Goal: Task Accomplishment & Management: Complete application form

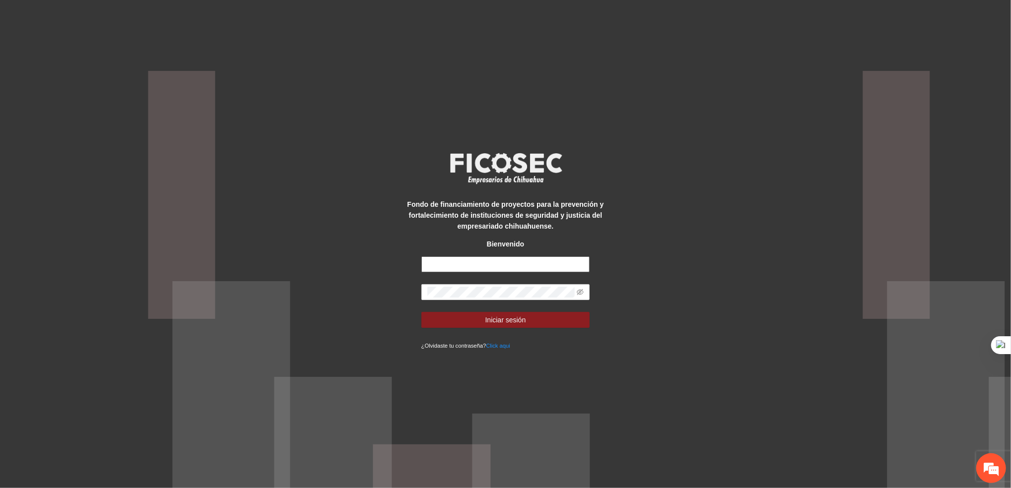
type input "**********"
click at [443, 310] on form "**********" at bounding box center [505, 304] width 169 height 94
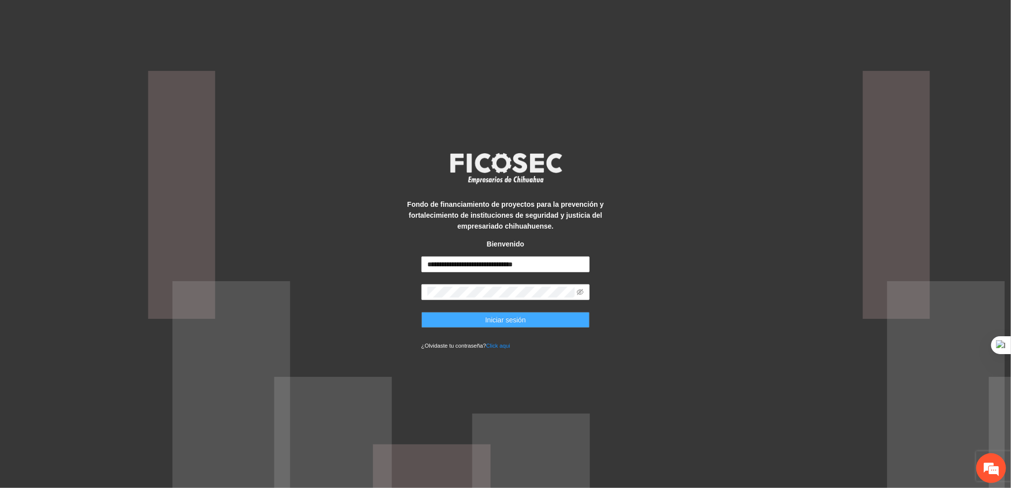
click at [455, 321] on button "Iniciar sesión" at bounding box center [505, 320] width 169 height 16
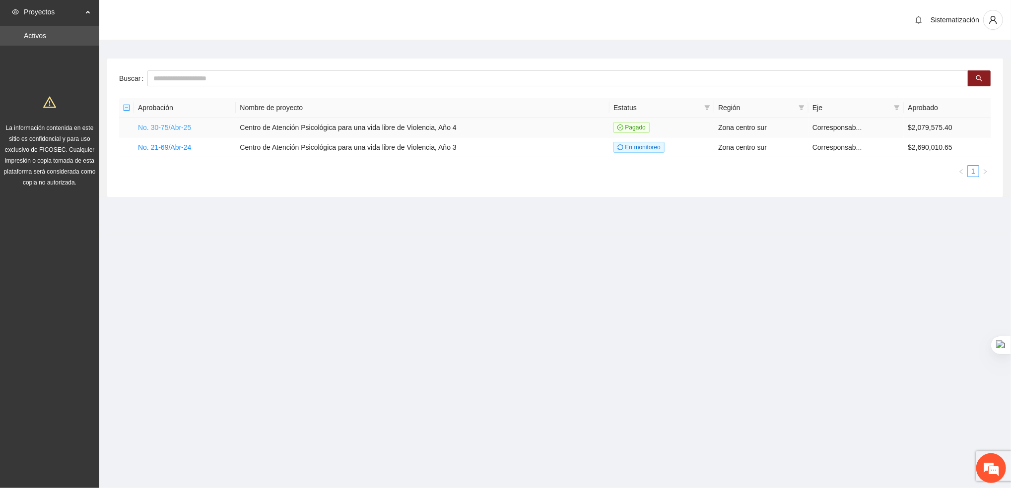
click at [151, 126] on link "No. 30-75/Abr-25" at bounding box center [164, 128] width 53 height 8
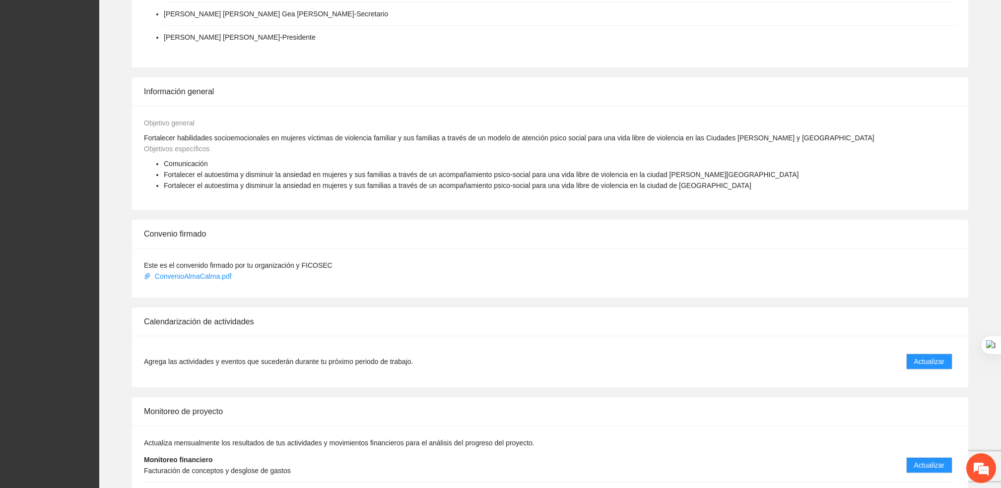
scroll to position [447, 0]
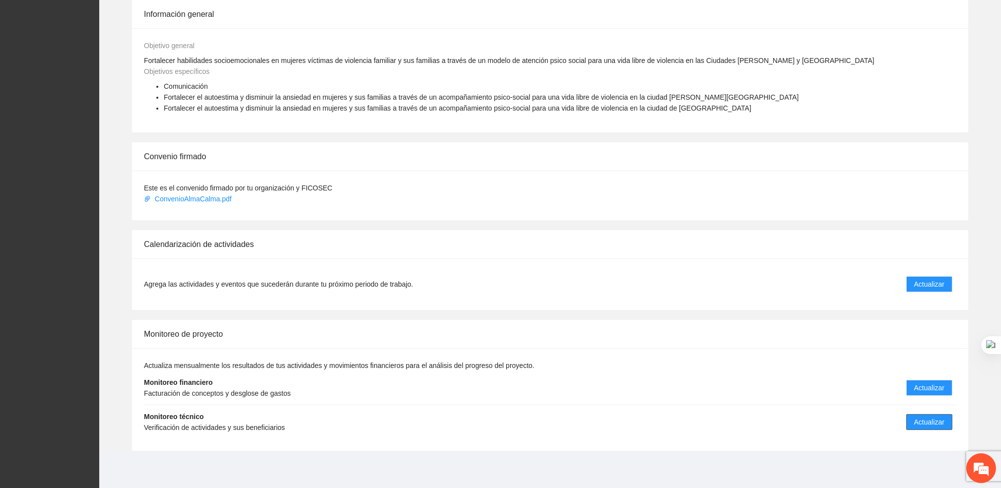
click at [915, 420] on span "Actualizar" at bounding box center [929, 422] width 30 height 11
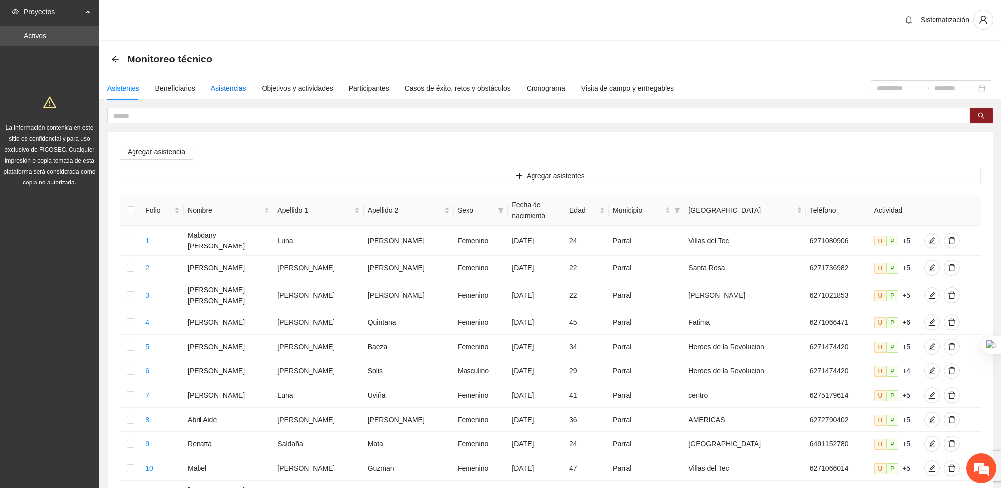
click at [231, 90] on div "Asistencias" at bounding box center [228, 88] width 35 height 11
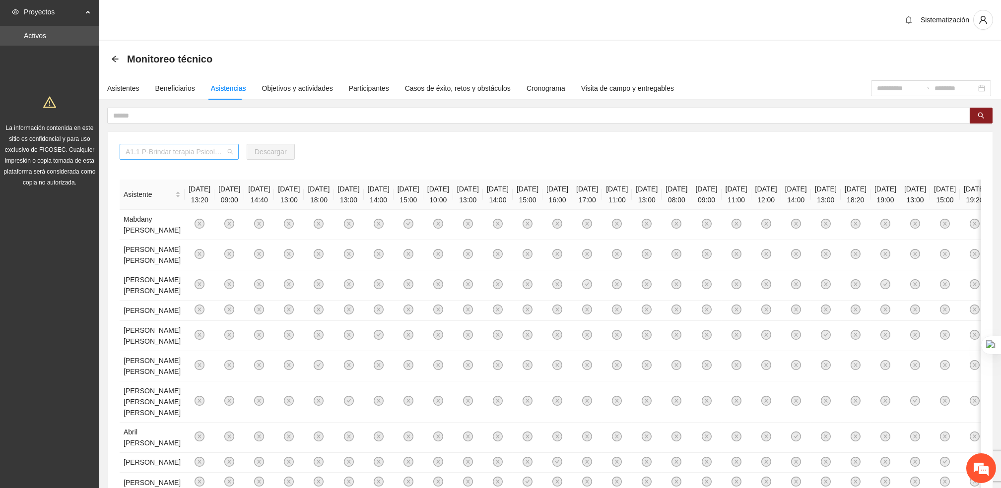
click at [223, 151] on span "A1.1 P-Brindar terapia Psicológica en Parral" at bounding box center [179, 151] width 107 height 15
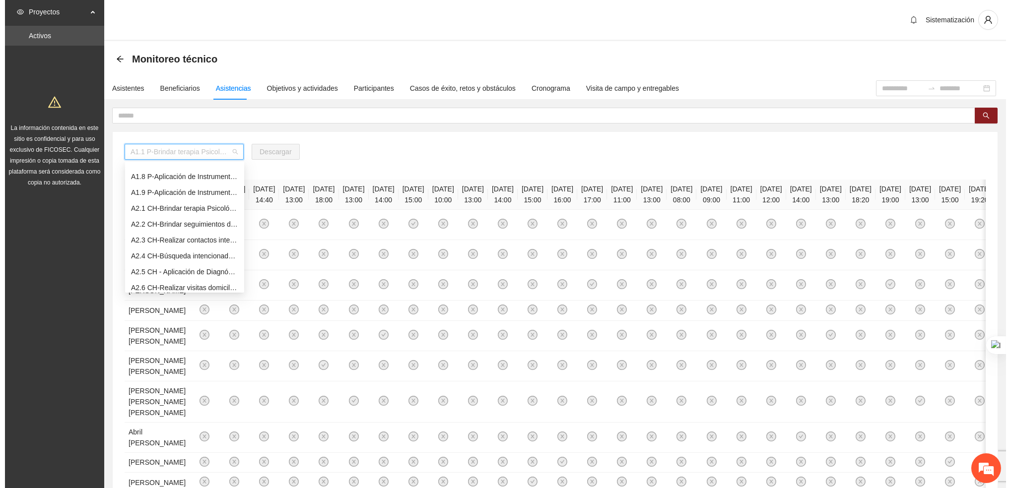
scroll to position [113, 0]
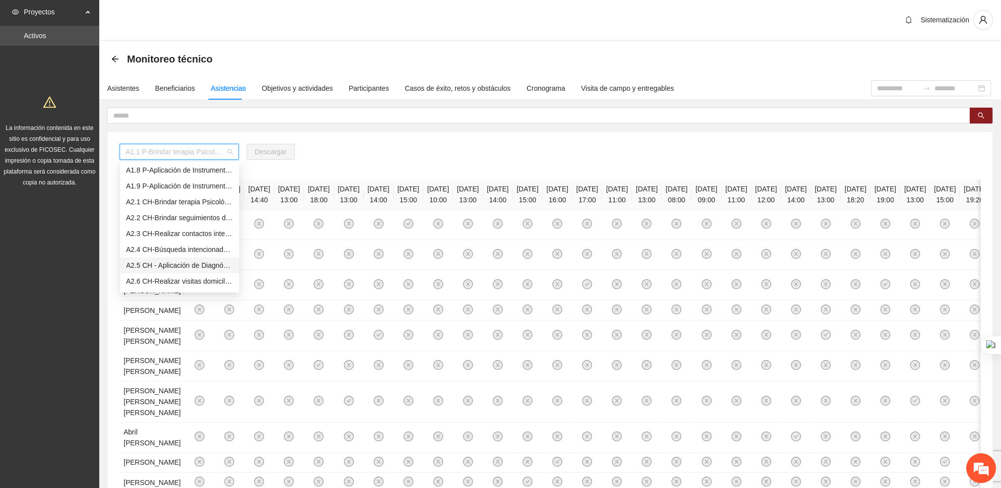
click at [145, 269] on div "A2.5 CH - Aplicación de Diagnósticos - [GEOGRAPHIC_DATA]" at bounding box center [179, 265] width 107 height 11
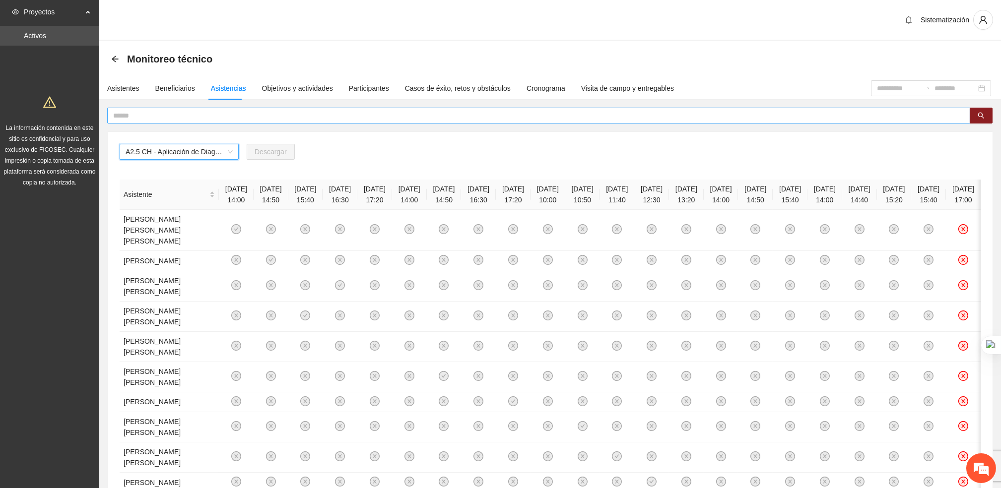
click at [194, 118] on input "text" at bounding box center [534, 115] width 843 height 11
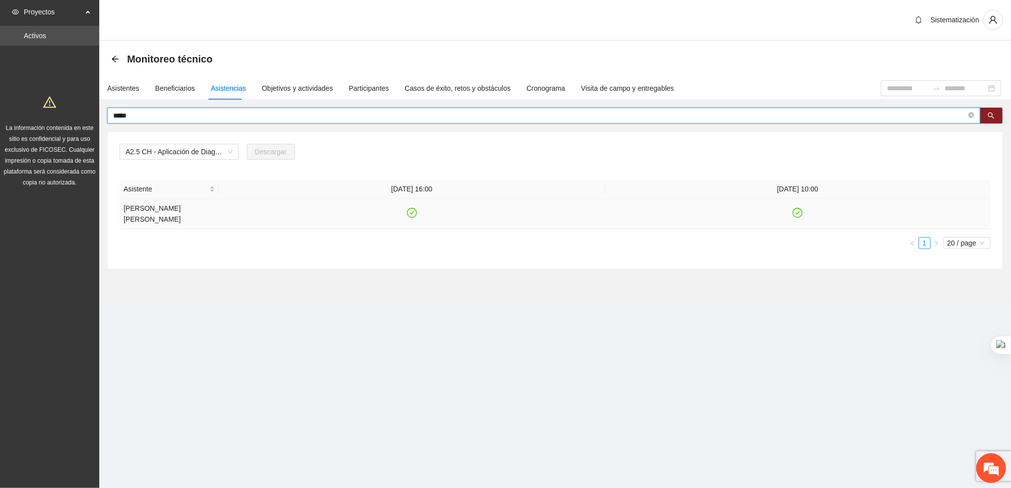
click at [412, 219] on td at bounding box center [412, 214] width 386 height 30
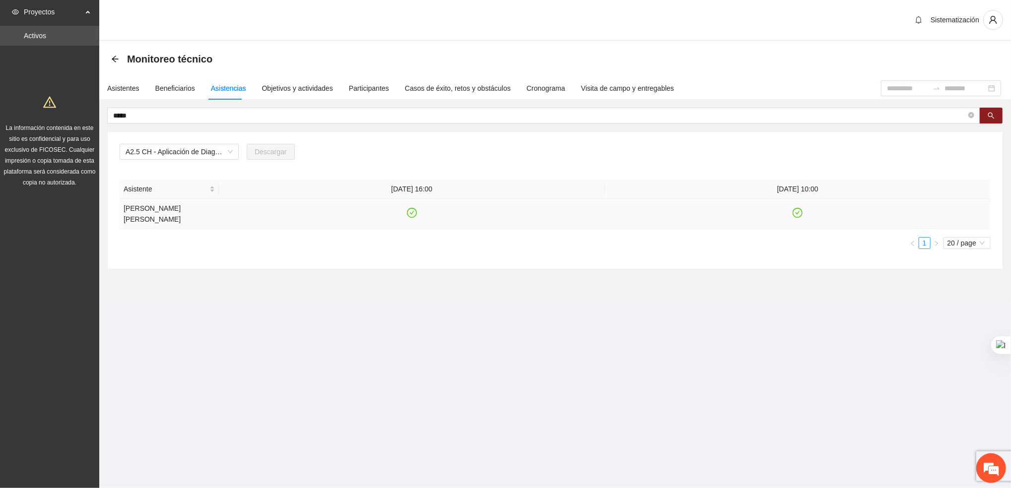
click at [412, 214] on icon "check-circle" at bounding box center [411, 213] width 8 height 8
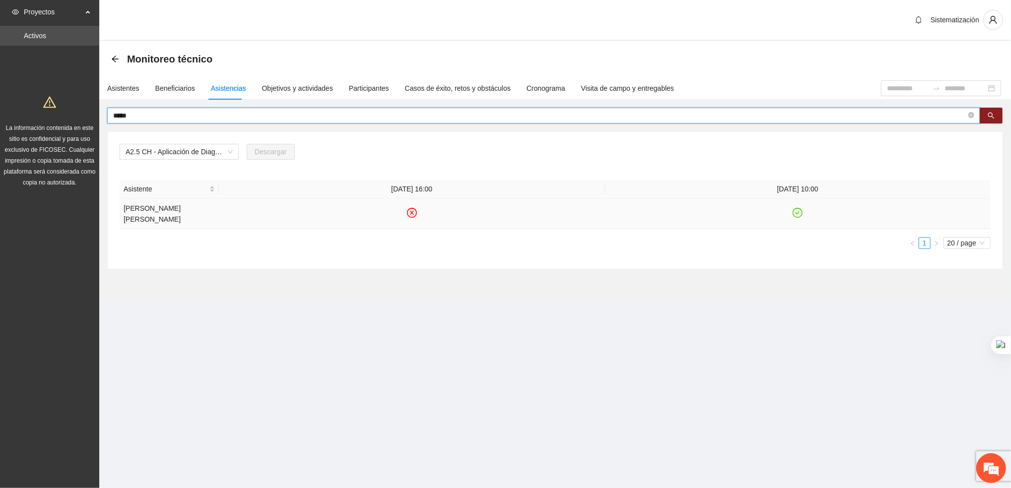
click at [208, 119] on input "*****" at bounding box center [539, 115] width 853 height 11
type input "*"
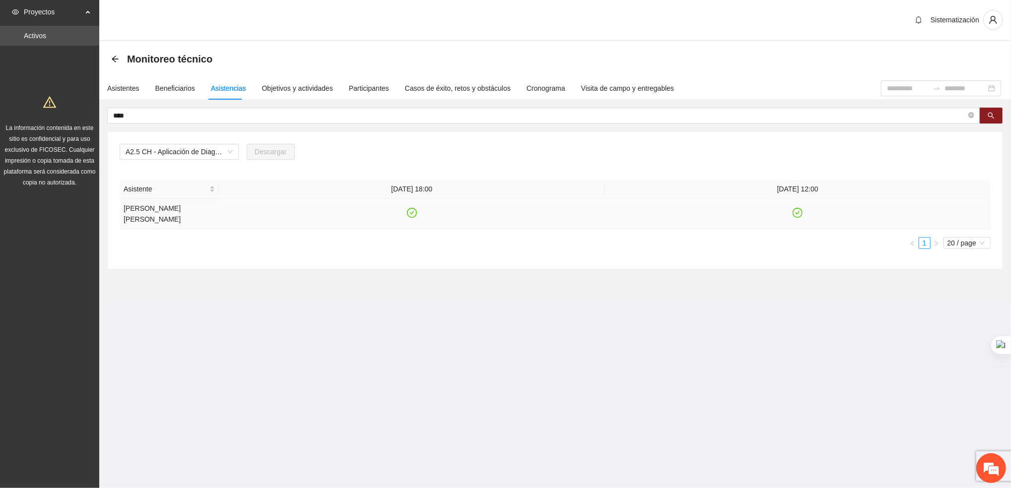
click at [412, 209] on icon "check-circle" at bounding box center [411, 213] width 8 height 8
click at [191, 114] on input "****" at bounding box center [539, 115] width 853 height 11
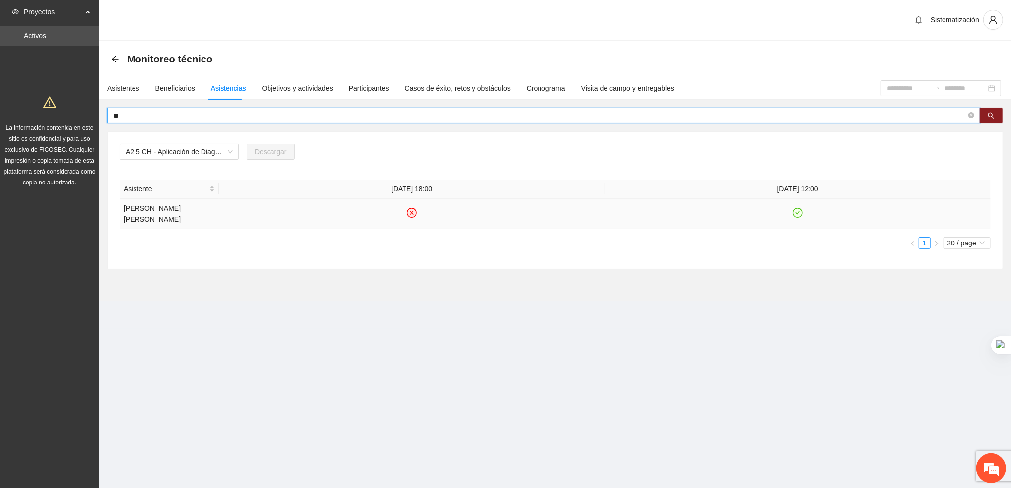
type input "*"
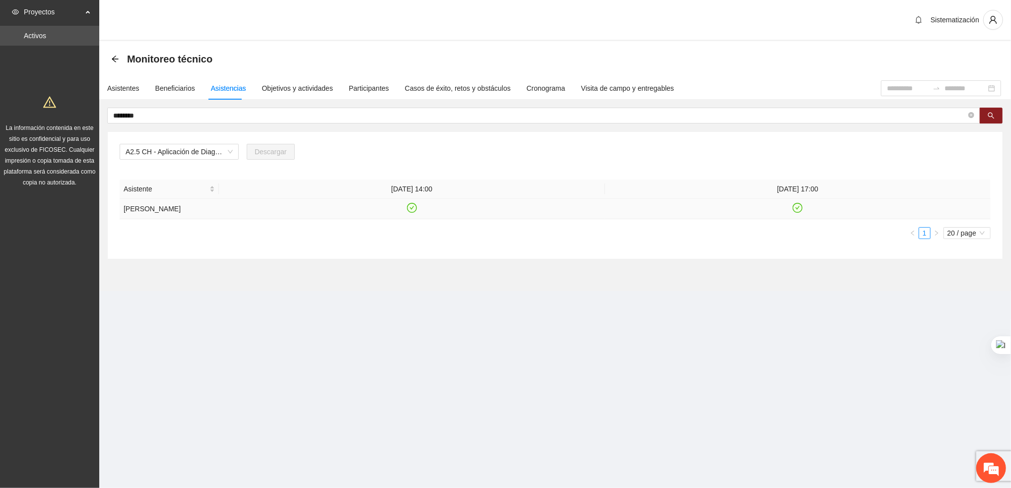
click at [412, 208] on icon "check-circle" at bounding box center [411, 207] width 4 height 3
click at [345, 113] on input "********" at bounding box center [539, 115] width 853 height 11
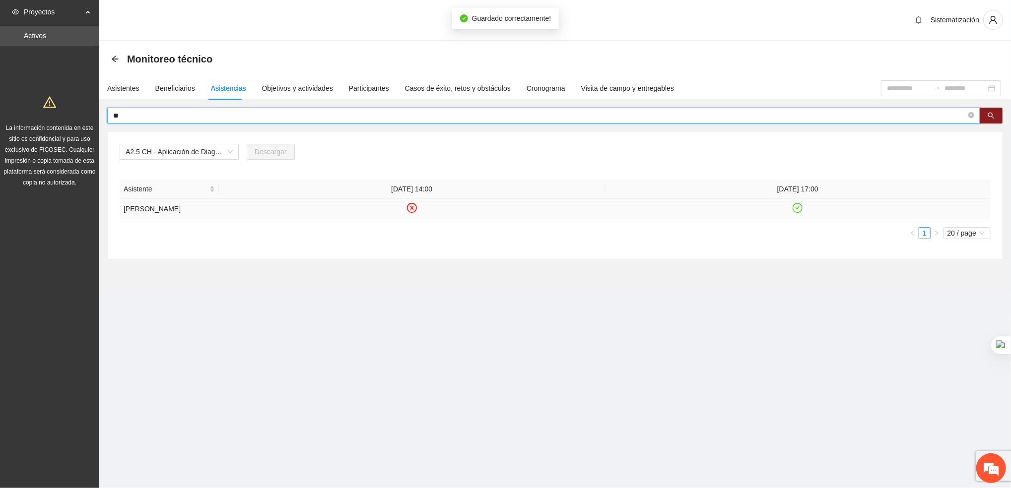
type input "*"
type input "******"
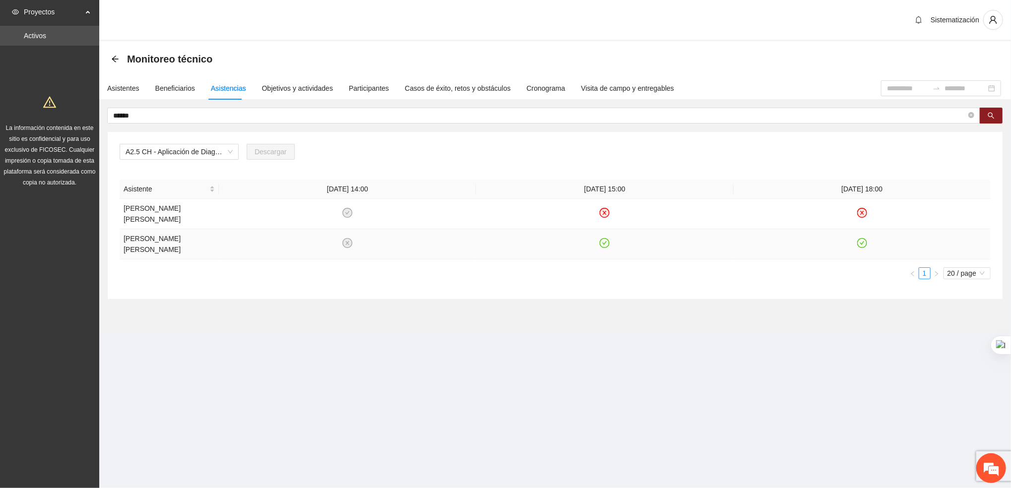
click at [604, 239] on icon "check-circle" at bounding box center [604, 243] width 8 height 8
click at [207, 151] on span "A2.5 CH - Aplicación de Diagnósticos - [GEOGRAPHIC_DATA]" at bounding box center [179, 151] width 107 height 15
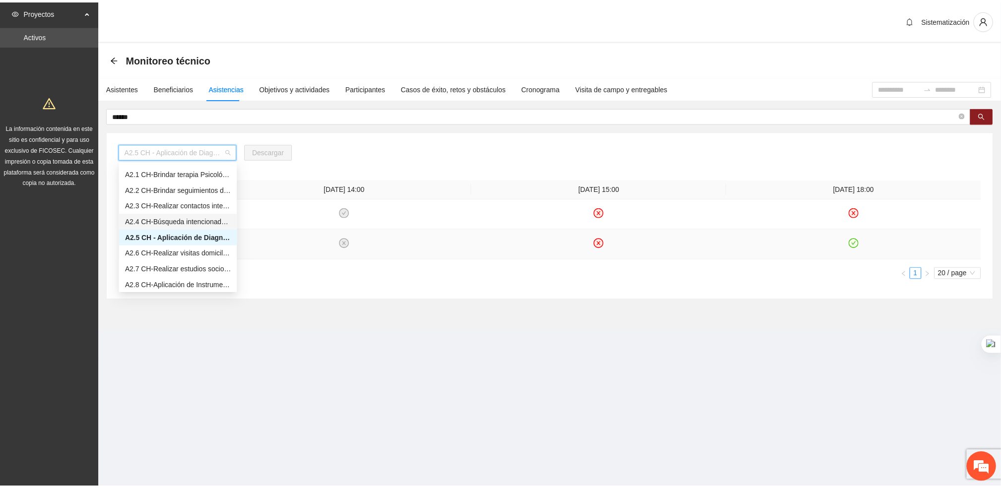
scroll to position [141, 0]
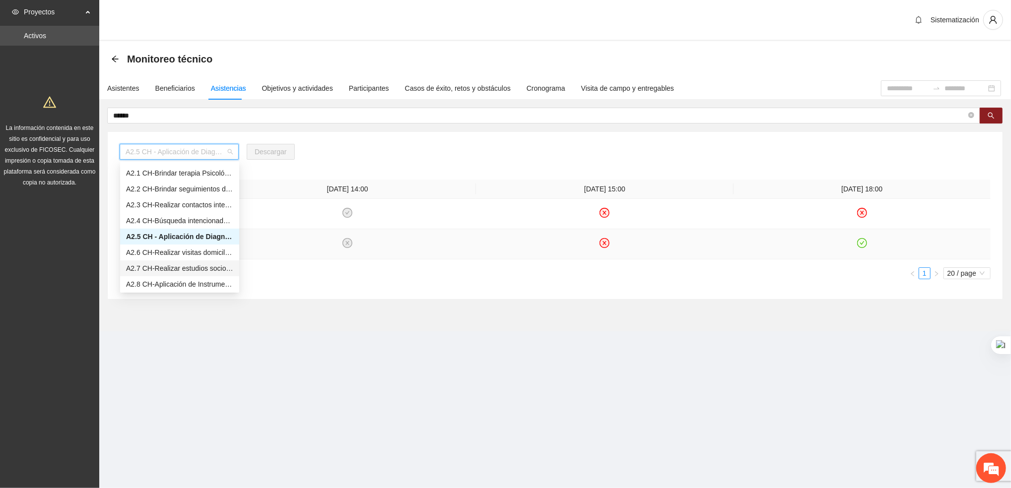
click at [136, 272] on div "A2.7 CH-Realizar estudios socioeconómicos de Trabajo Social en [GEOGRAPHIC_DATA]" at bounding box center [179, 268] width 107 height 11
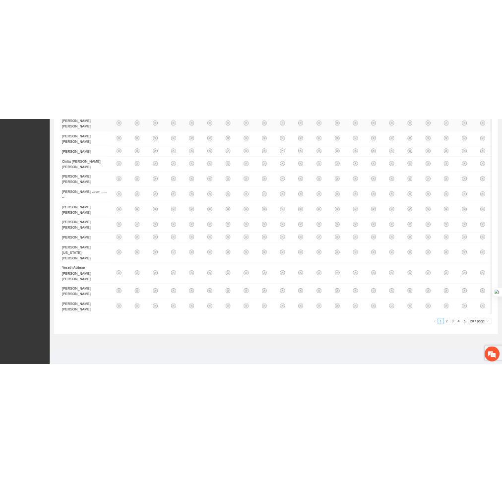
scroll to position [0, 0]
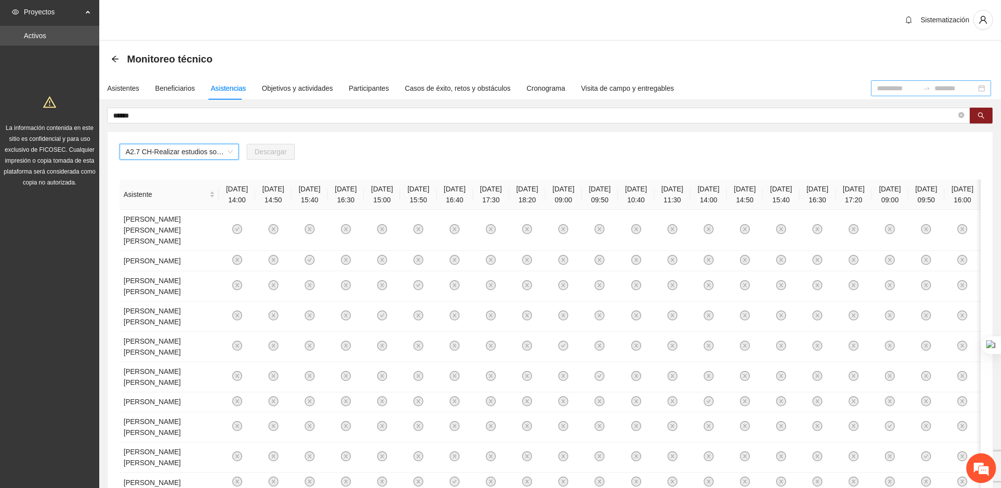
click at [877, 88] on input at bounding box center [898, 88] width 42 height 11
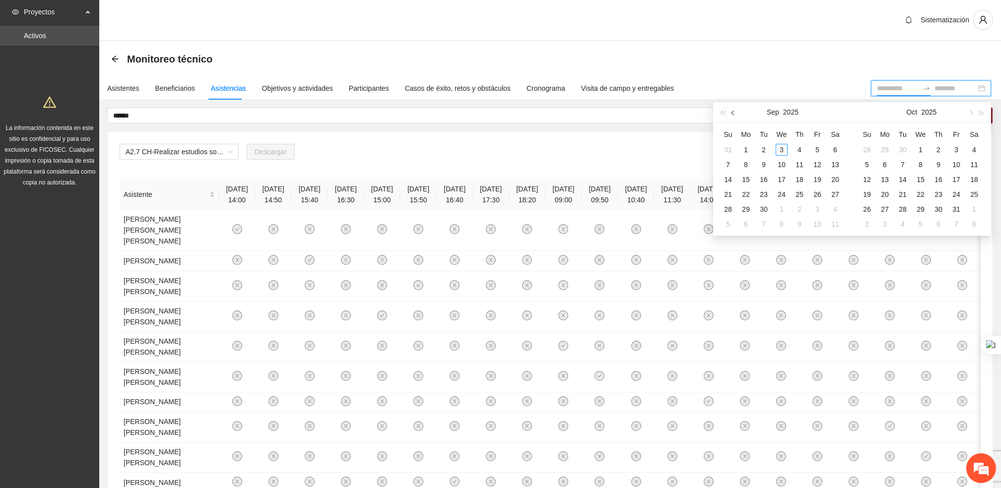
click at [737, 111] on button "button" at bounding box center [733, 112] width 11 height 20
type input "**********"
click at [816, 152] on div "1" at bounding box center [817, 150] width 12 height 12
type input "**********"
click at [840, 212] on div "30" at bounding box center [835, 209] width 12 height 12
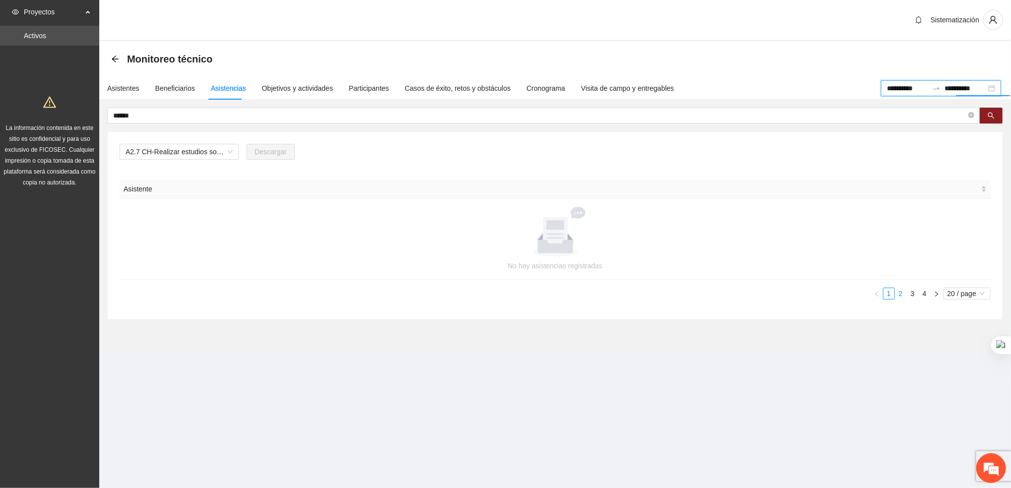
click at [897, 294] on link "2" at bounding box center [900, 293] width 11 height 11
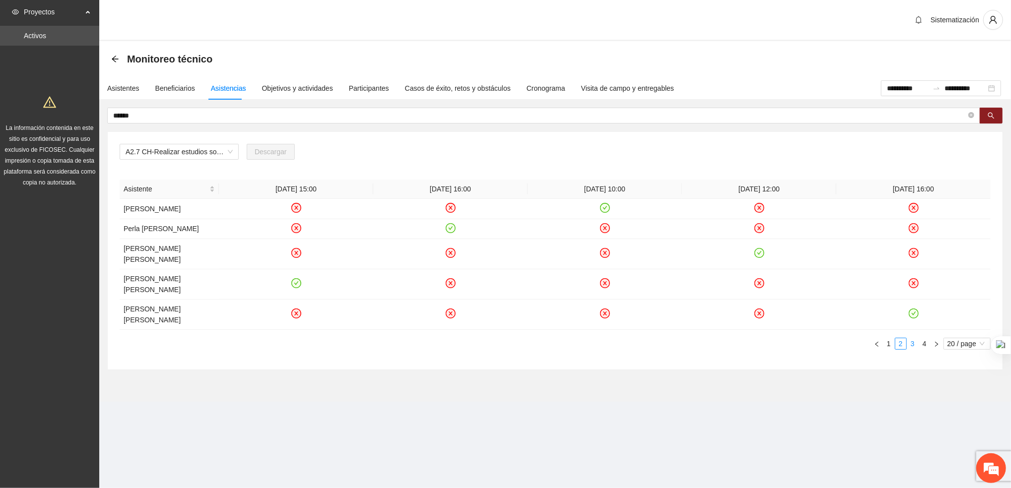
click at [910, 349] on link "3" at bounding box center [912, 343] width 11 height 11
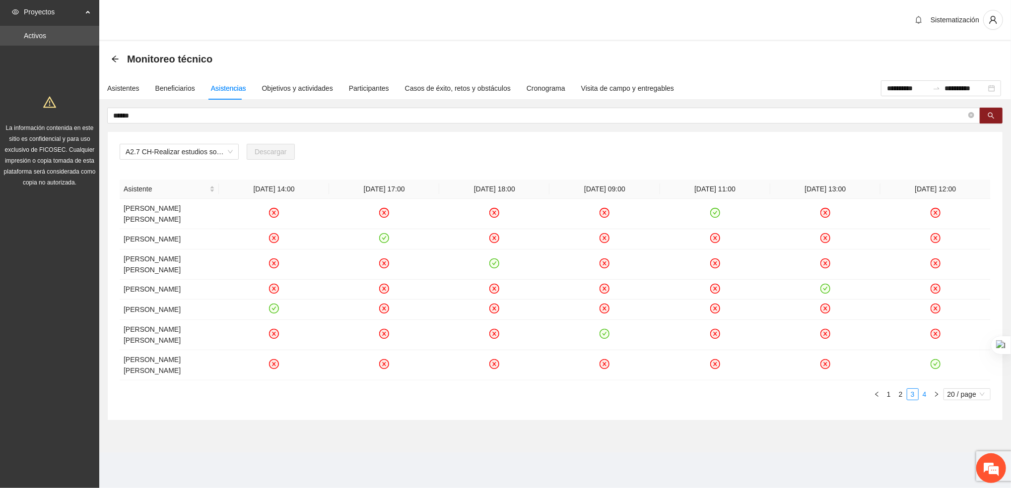
click at [923, 389] on link "4" at bounding box center [924, 394] width 11 height 11
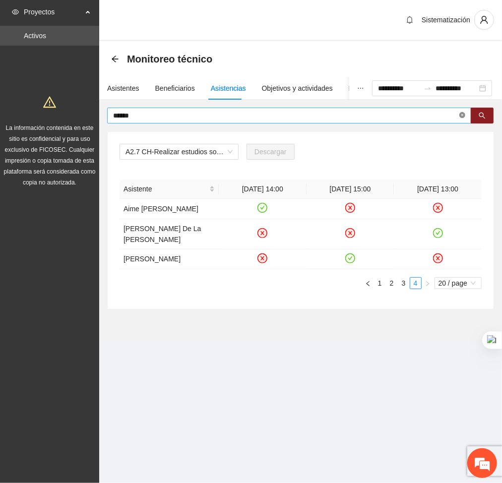
click at [461, 116] on icon "close-circle" at bounding box center [462, 115] width 6 height 6
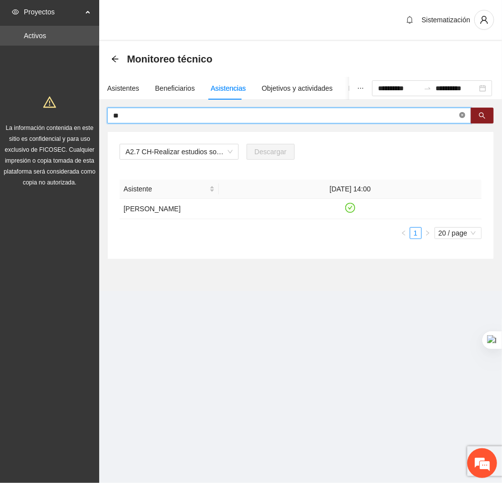
type input "*"
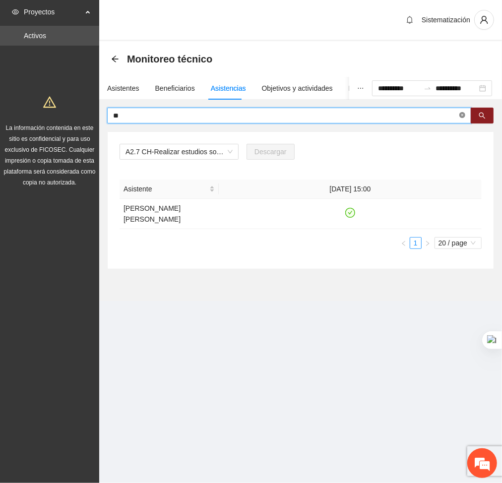
type input "*"
type input "*****"
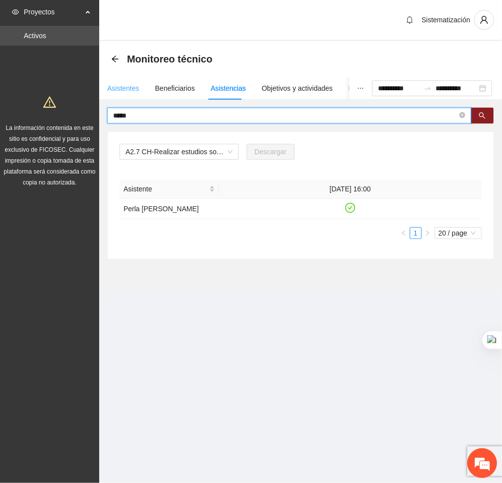
click at [120, 93] on div "Asistentes" at bounding box center [123, 88] width 32 height 23
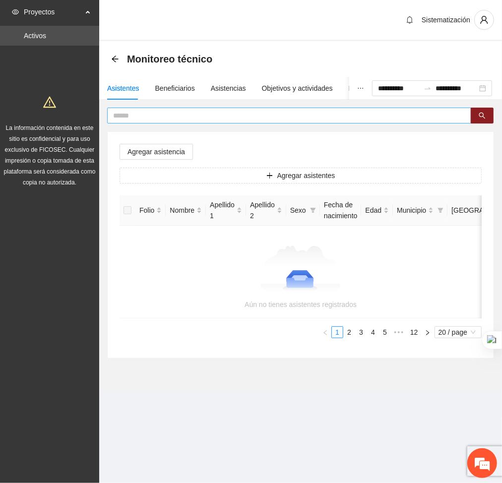
click at [192, 118] on input "text" at bounding box center [285, 115] width 344 height 11
type input "*****"
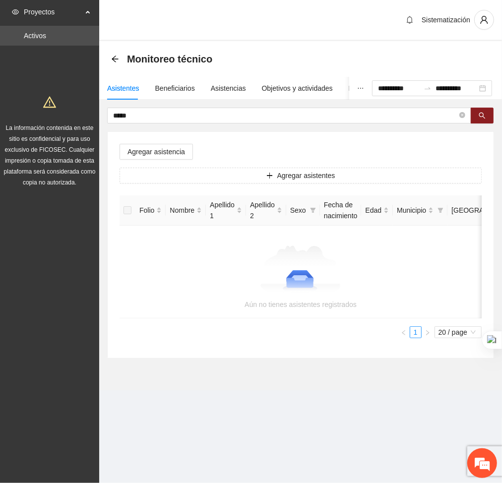
click at [121, 85] on div "Asistentes" at bounding box center [123, 88] width 32 height 11
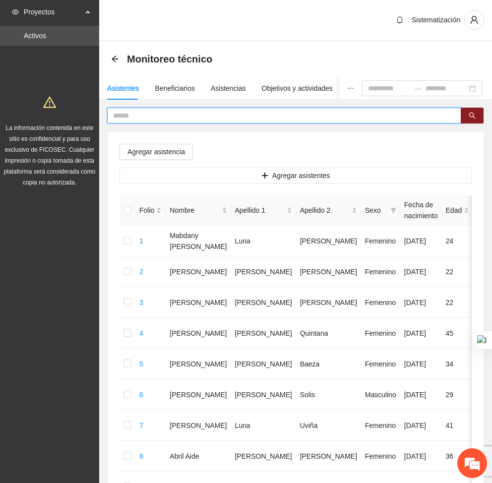
click at [165, 118] on input "text" at bounding box center [280, 115] width 334 height 11
type input "****"
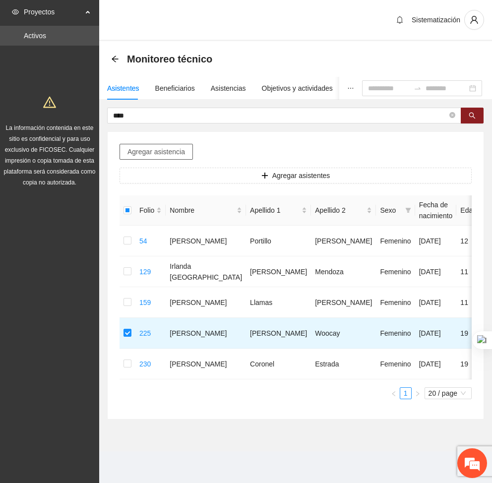
click at [153, 151] on span "Agregar asistencia" at bounding box center [157, 151] width 58 height 11
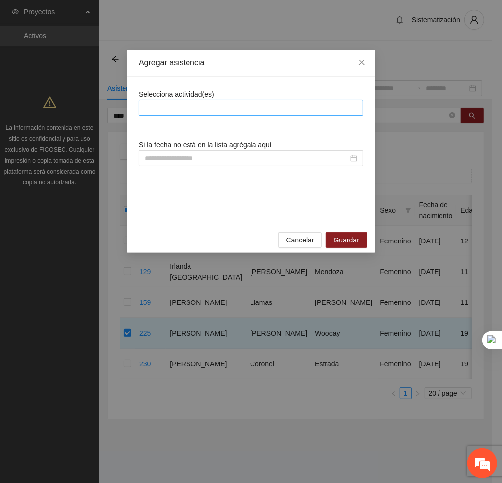
click at [275, 105] on div at bounding box center [250, 108] width 219 height 12
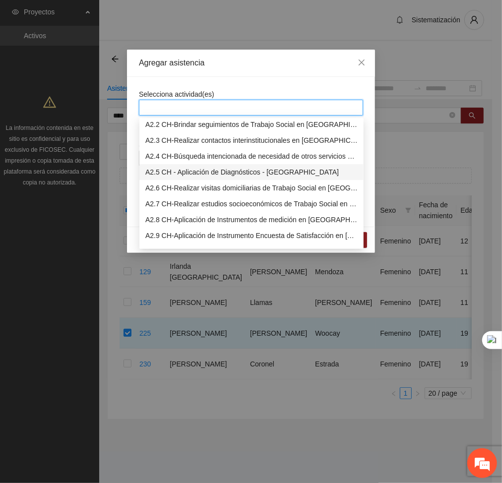
scroll to position [162, 0]
click at [196, 207] on div "A2.7 CH-Realizar estudios socioeconómicos de Trabajo Social en [GEOGRAPHIC_DATA]" at bounding box center [251, 204] width 212 height 11
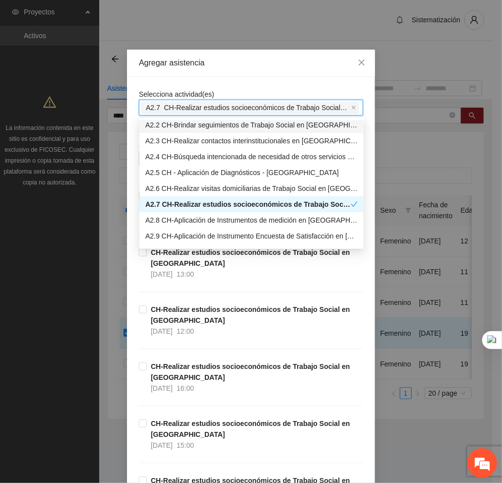
click at [273, 91] on div "Selecciona actividad(es) A2.7 CH-Realizar estudios socioeconómicos de Trabajo S…" at bounding box center [251, 102] width 224 height 27
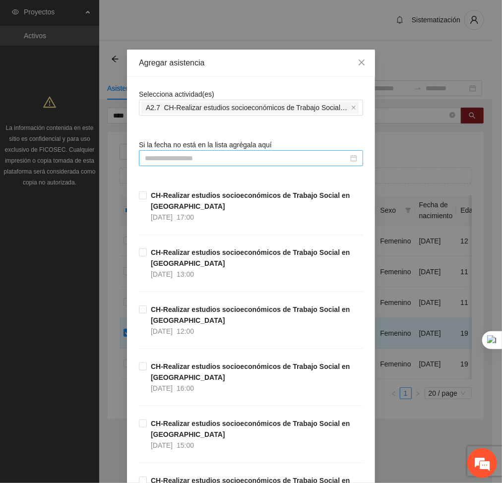
click at [275, 162] on input at bounding box center [246, 158] width 203 height 11
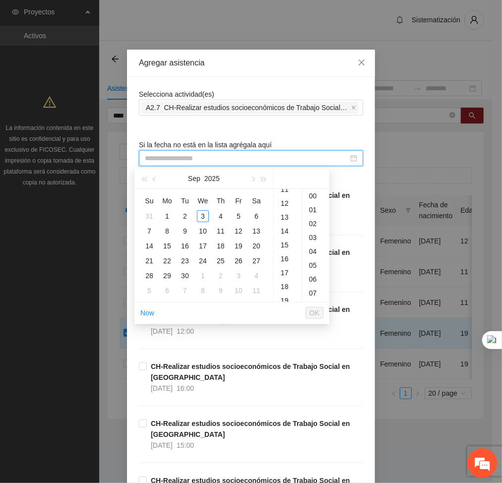
scroll to position [167, 0]
click at [287, 259] on div "17" at bounding box center [288, 266] width 28 height 14
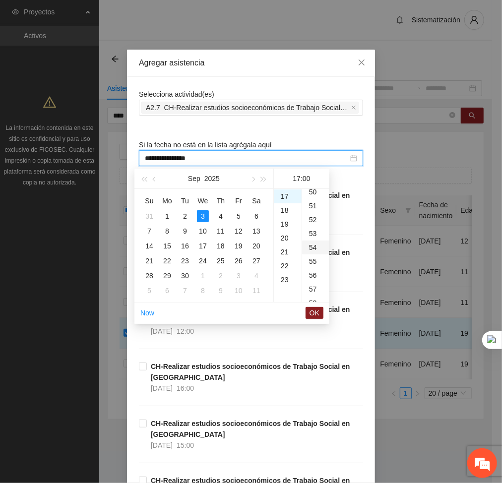
scroll to position [698, 0]
click at [310, 194] on div "50" at bounding box center [315, 193] width 27 height 14
click at [155, 183] on button "button" at bounding box center [154, 179] width 11 height 20
click at [219, 261] on div "21" at bounding box center [221, 261] width 12 height 12
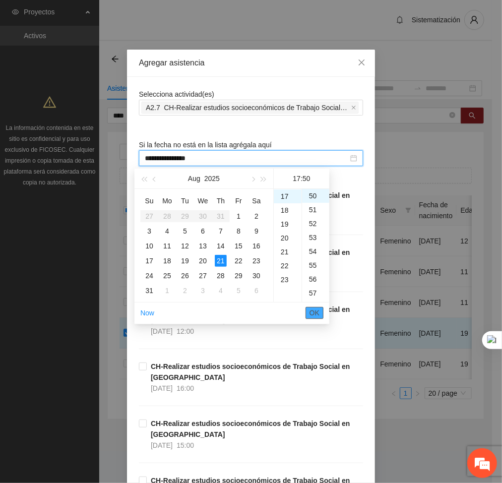
click at [315, 316] on span "OK" at bounding box center [315, 313] width 10 height 11
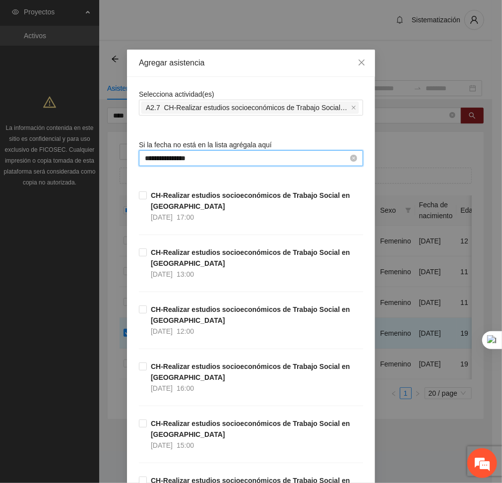
click at [295, 154] on input "**********" at bounding box center [246, 158] width 203 height 11
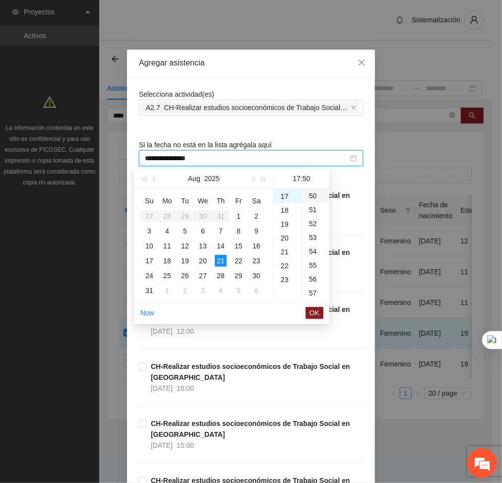
click at [312, 201] on div "50" at bounding box center [315, 196] width 27 height 14
click at [312, 199] on div "00" at bounding box center [315, 196] width 27 height 14
type input "**********"
click at [315, 315] on span "OK" at bounding box center [315, 313] width 10 height 11
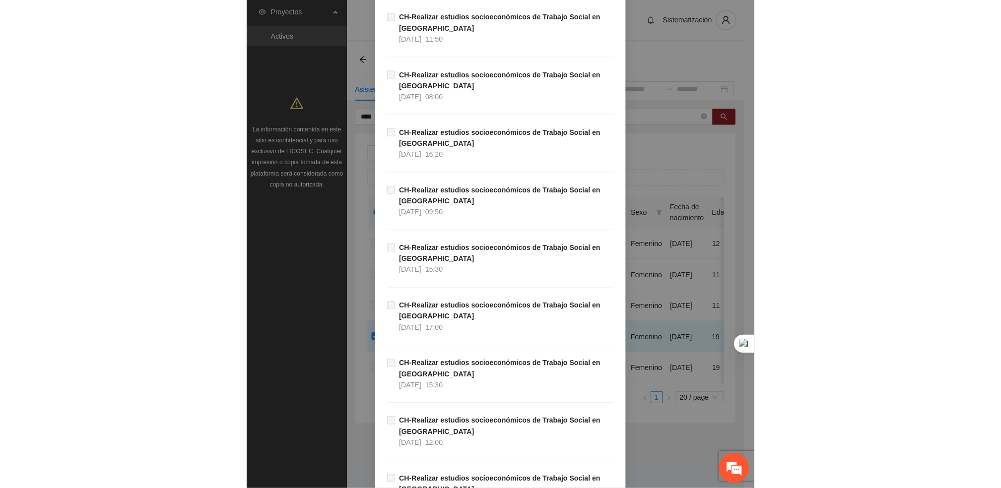
scroll to position [1722, 0]
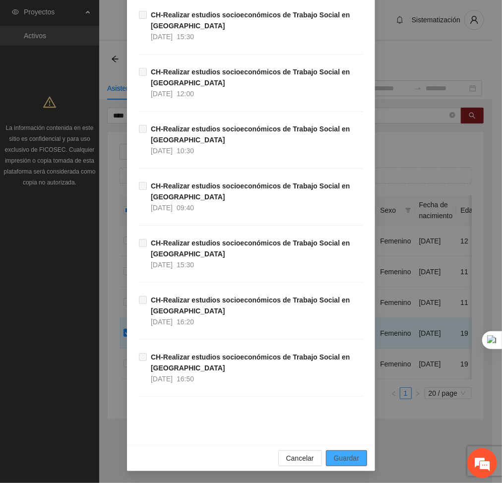
click at [352, 458] on span "Guardar" at bounding box center [346, 458] width 25 height 11
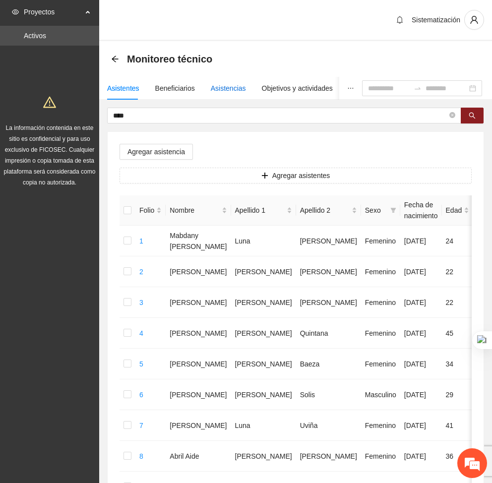
click at [216, 86] on div "Asistencias" at bounding box center [228, 88] width 35 height 11
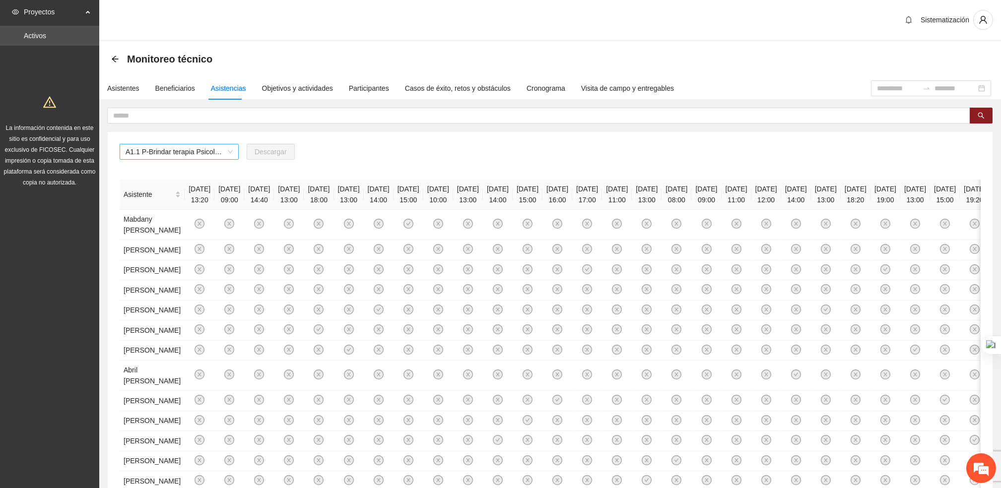
click at [219, 153] on span "A1.1 P-Brindar terapia Psicológica en Parral" at bounding box center [179, 151] width 107 height 15
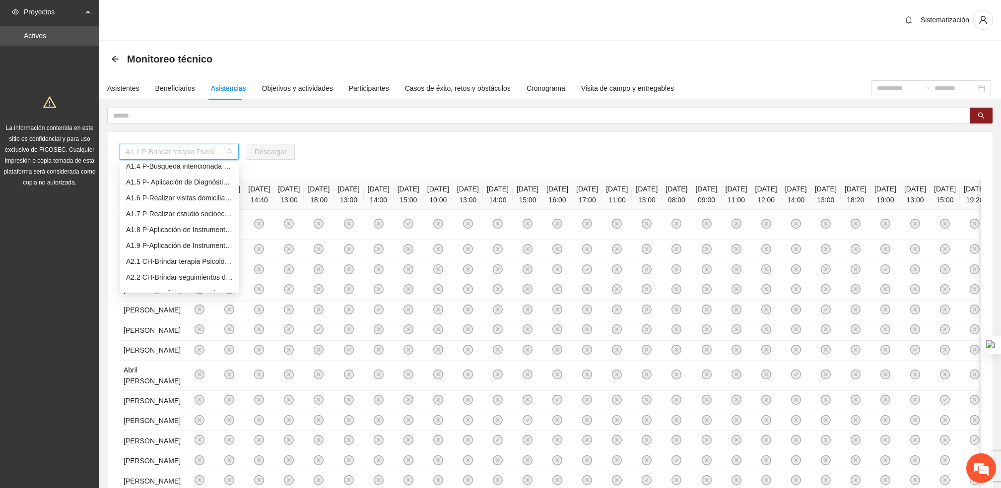
scroll to position [54, 0]
click at [169, 256] on div "A2.1 CH-Brindar terapia Psicológica en [GEOGRAPHIC_DATA]" at bounding box center [179, 260] width 107 height 11
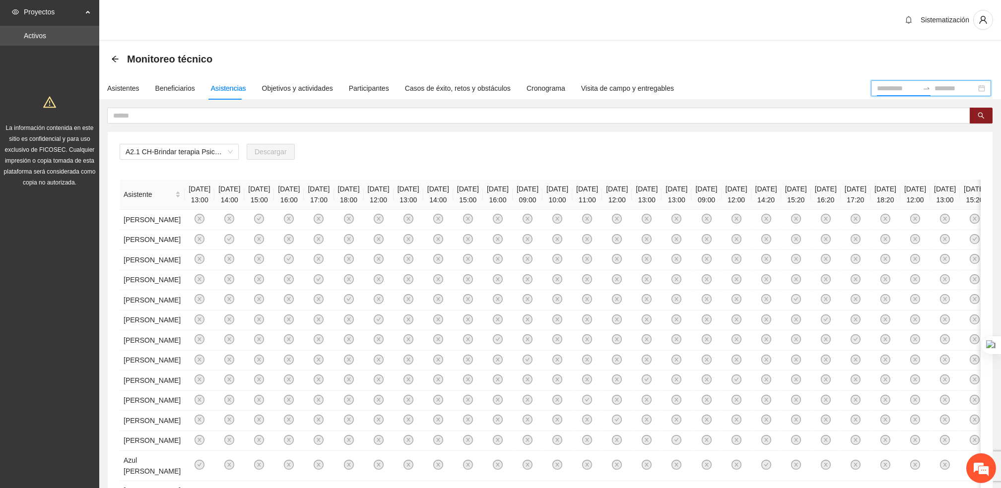
click at [502, 87] on input at bounding box center [898, 88] width 42 height 11
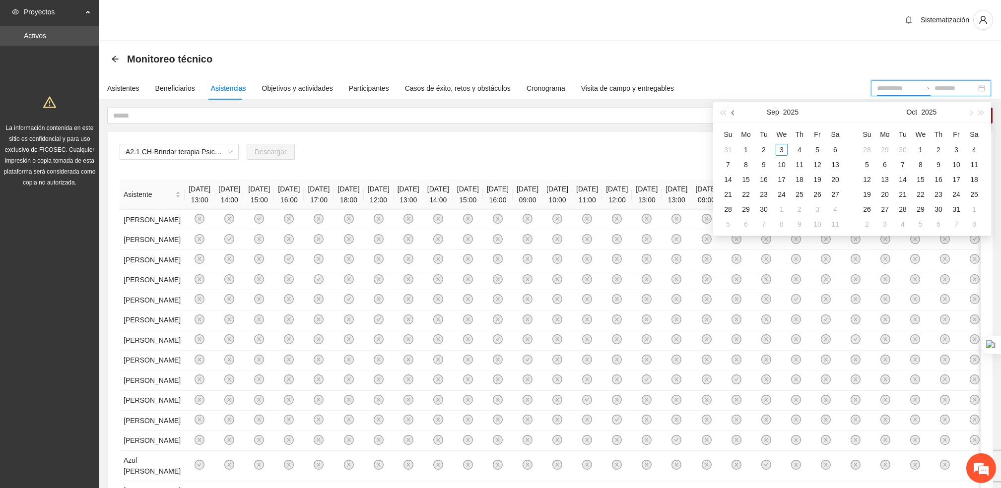
click at [502, 115] on button "button" at bounding box center [733, 112] width 11 height 20
type input "**********"
click at [502, 149] on div "1" at bounding box center [817, 150] width 12 height 12
type input "**********"
click at [502, 221] on div "31" at bounding box center [728, 224] width 12 height 12
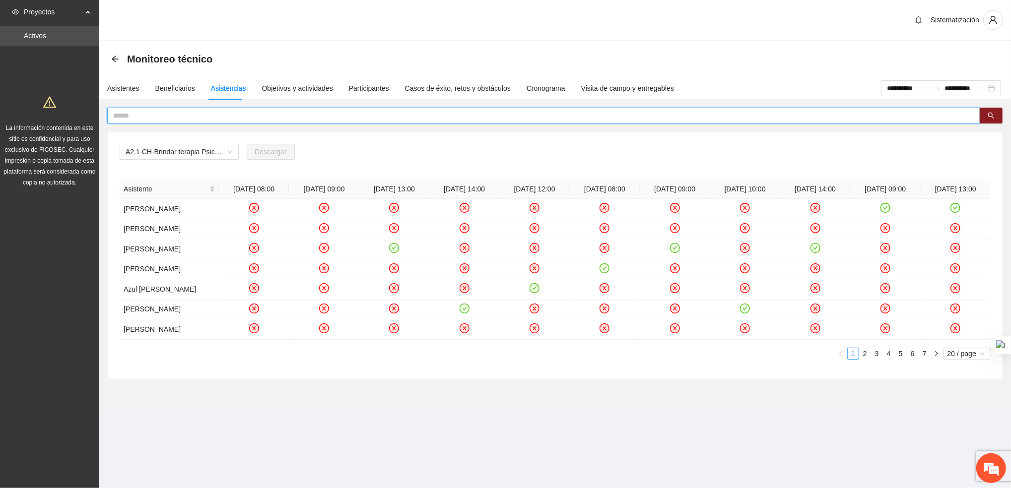
click at [502, 114] on input "text" at bounding box center [539, 115] width 853 height 11
type input "********"
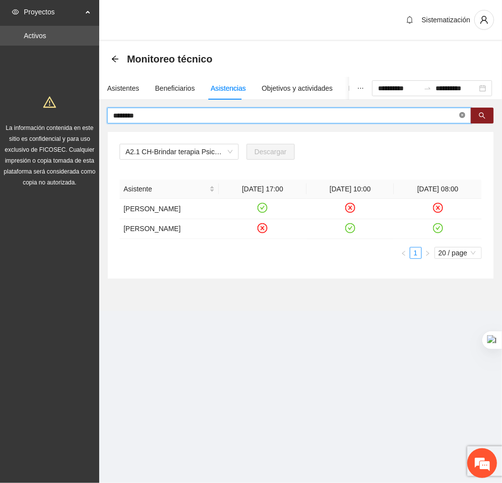
click at [459, 118] on span at bounding box center [462, 115] width 6 height 9
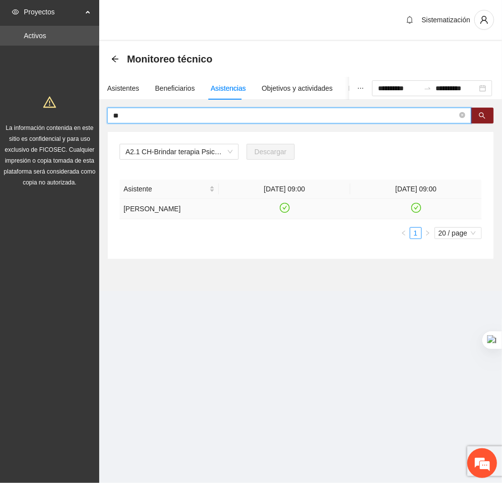
type input "*"
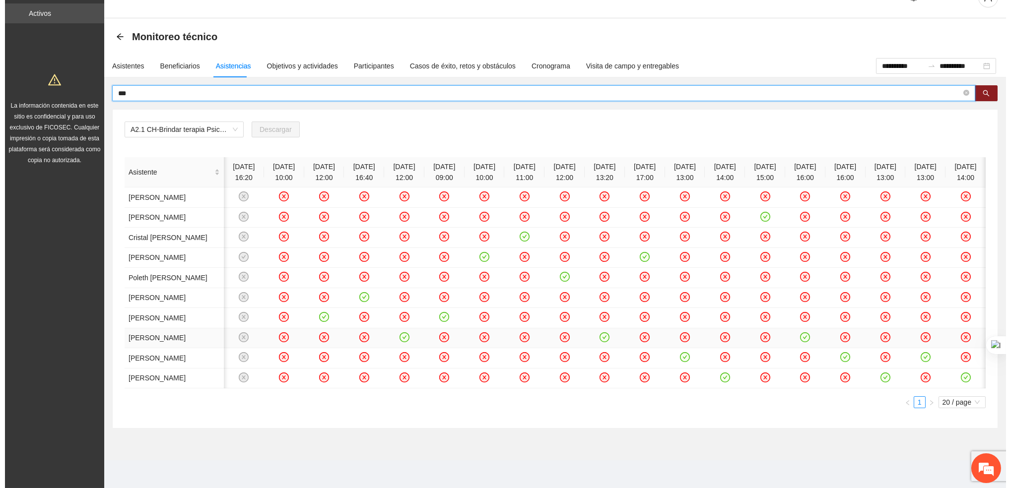
scroll to position [0, 0]
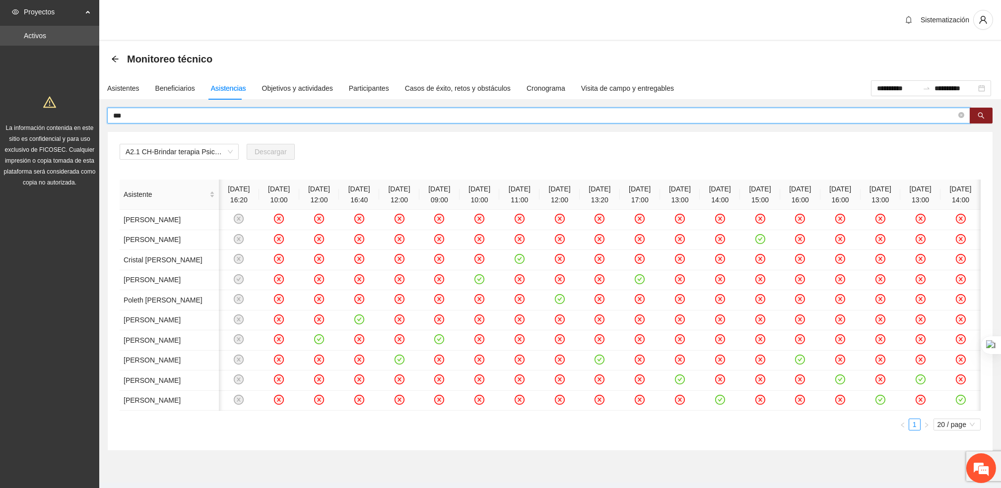
click at [479, 114] on input "***" at bounding box center [534, 115] width 843 height 11
type input "*"
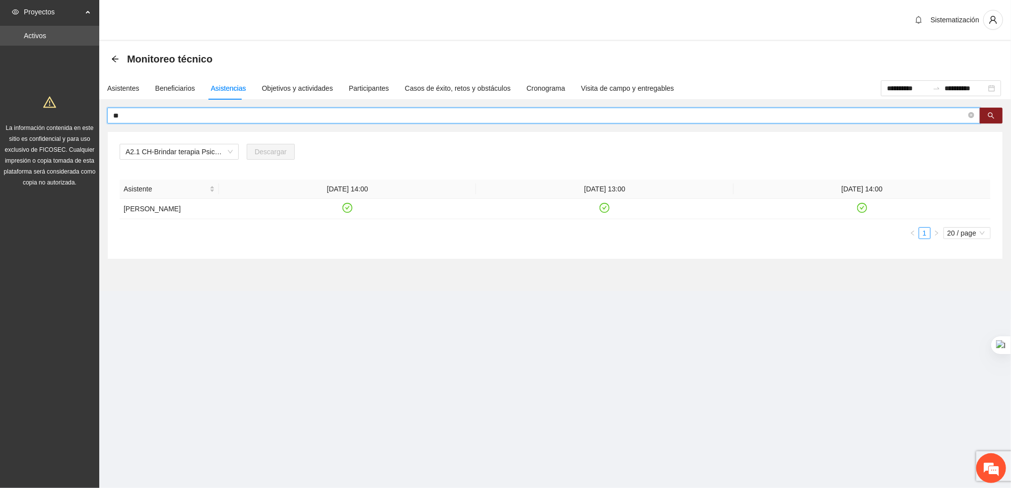
type input "*"
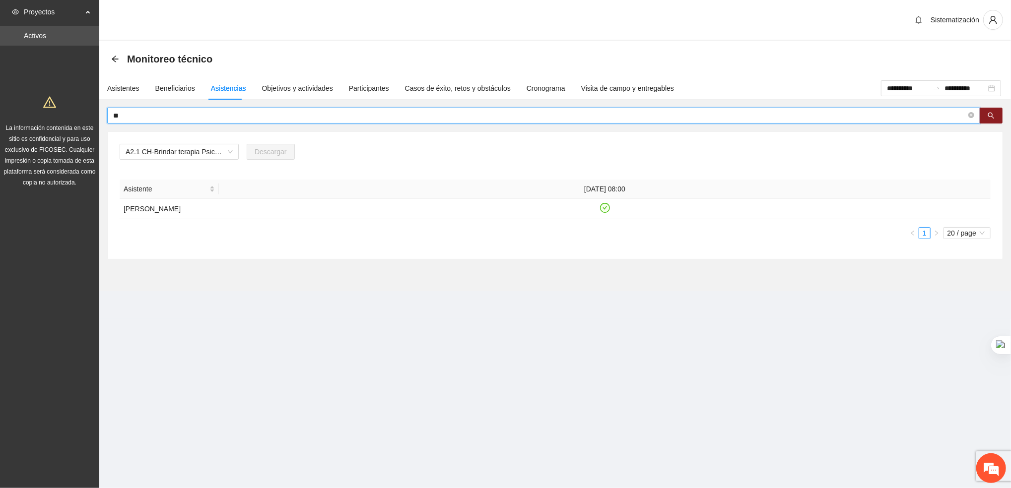
type input "*"
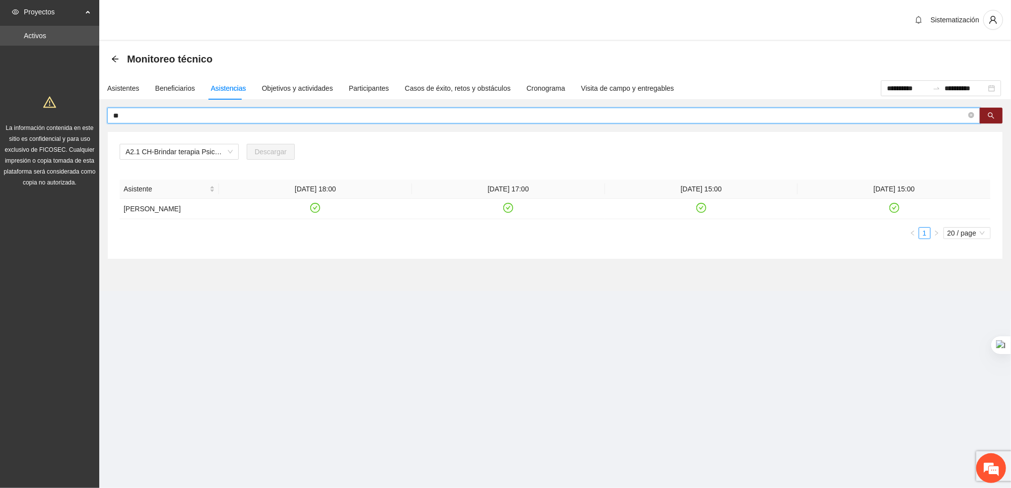
type input "*"
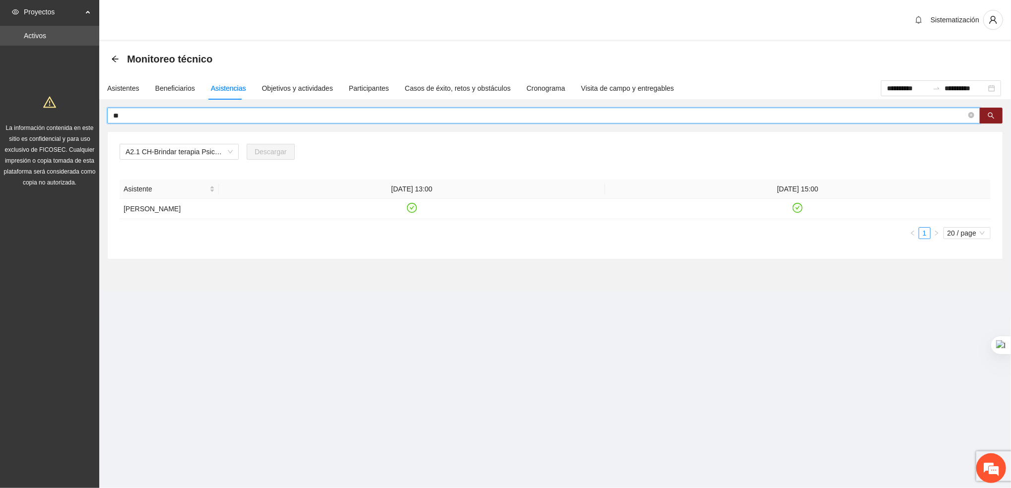
type input "*"
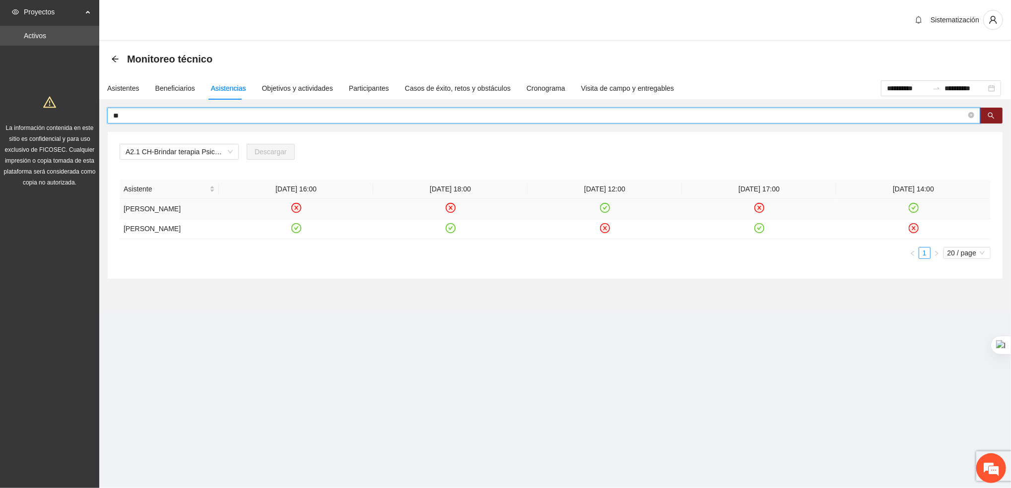
type input "*"
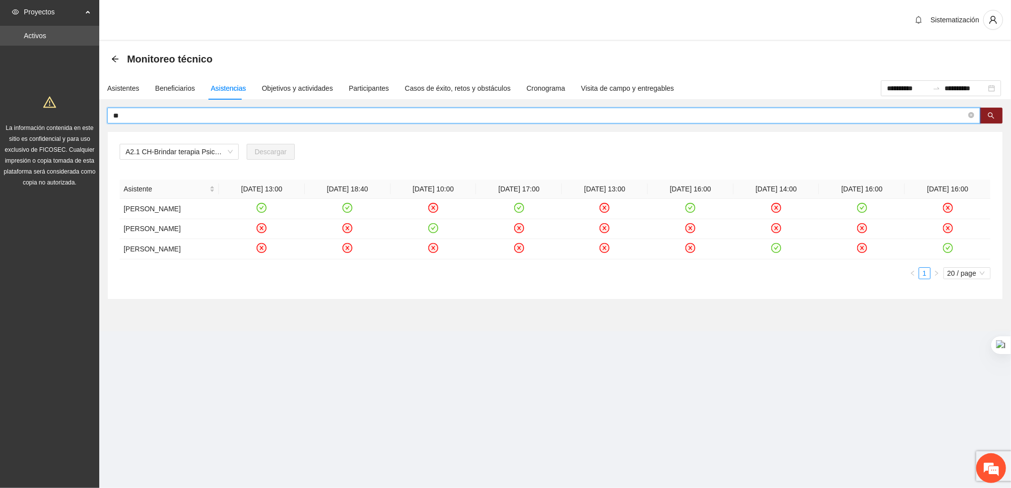
type input "*"
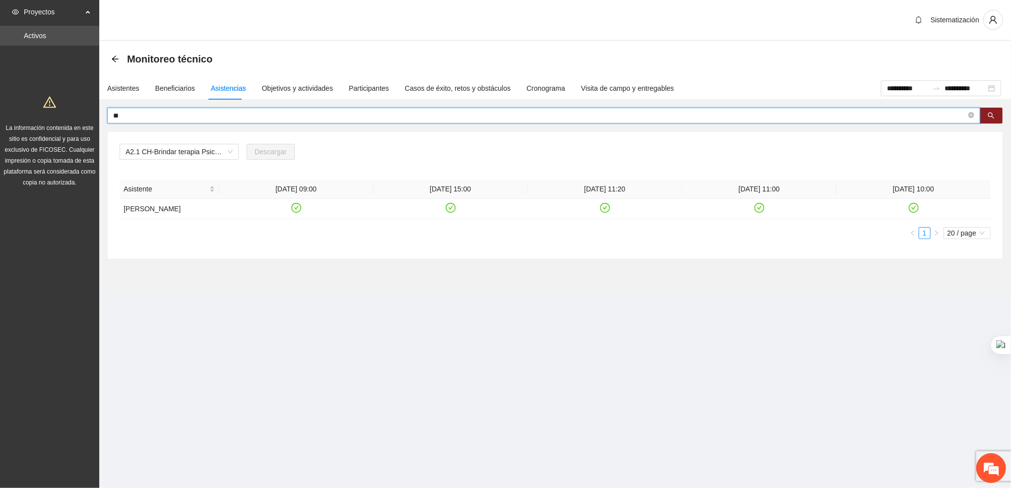
type input "*"
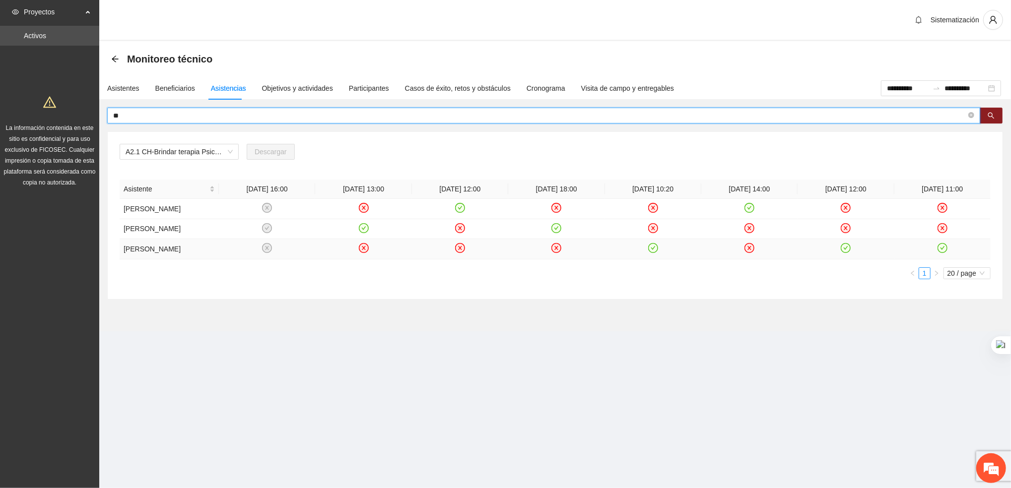
type input "*"
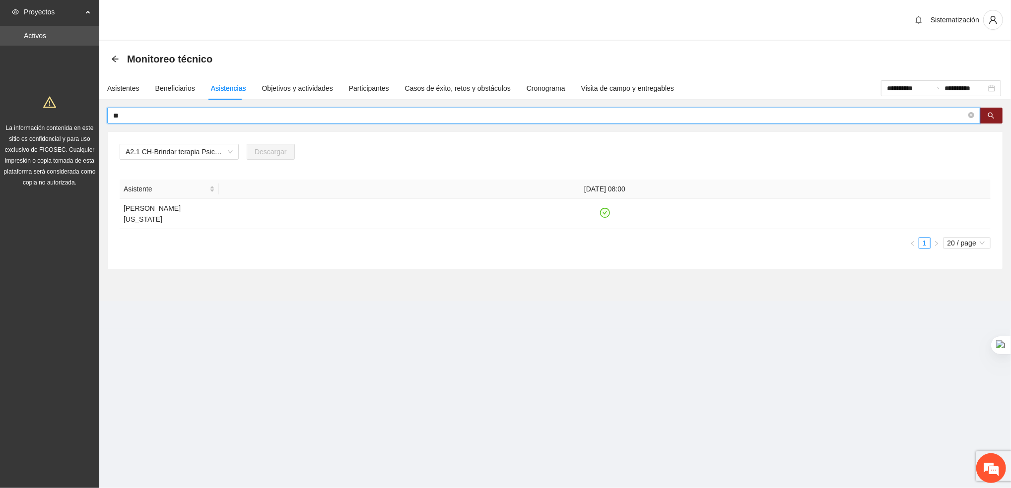
type input "*"
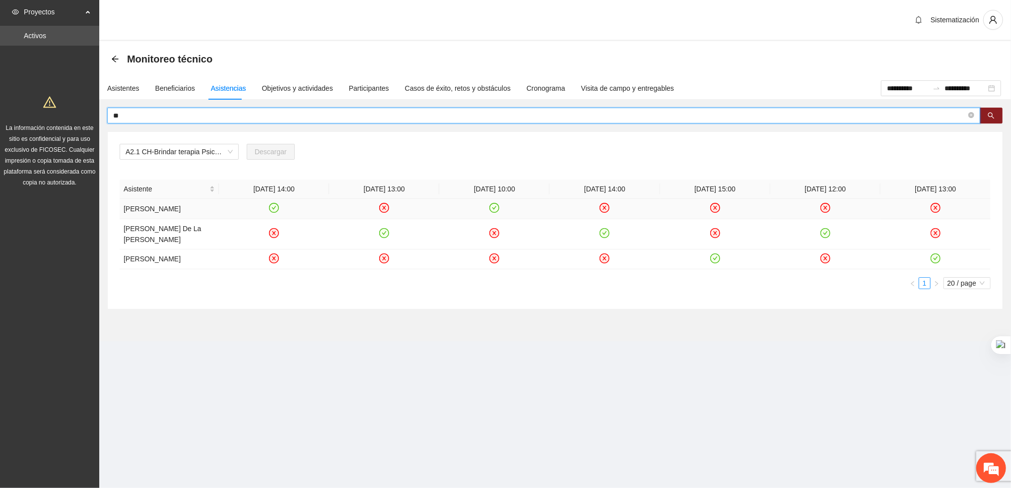
type input "*"
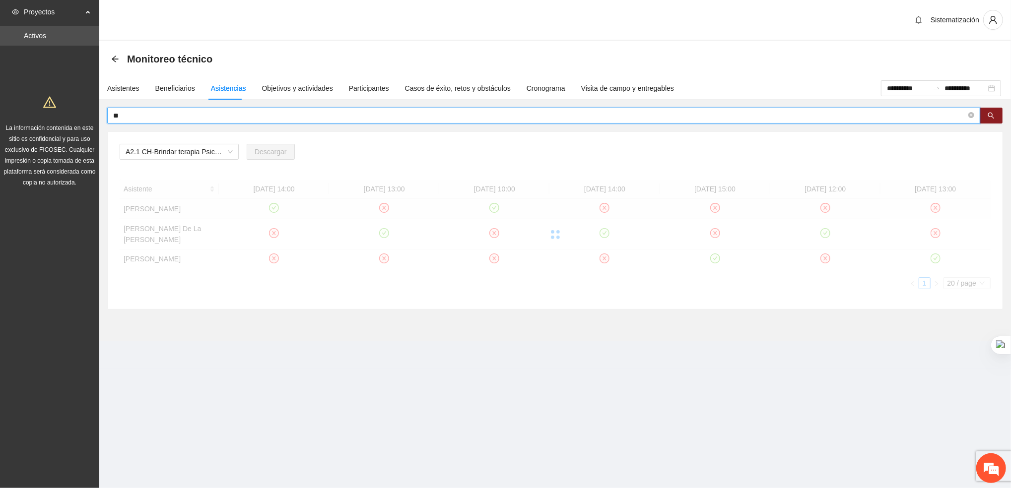
type input "*"
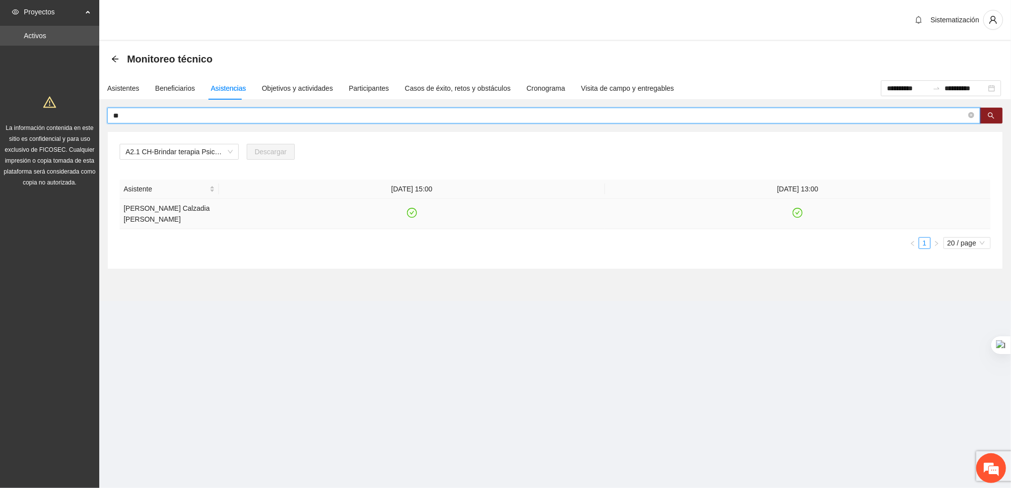
type input "*"
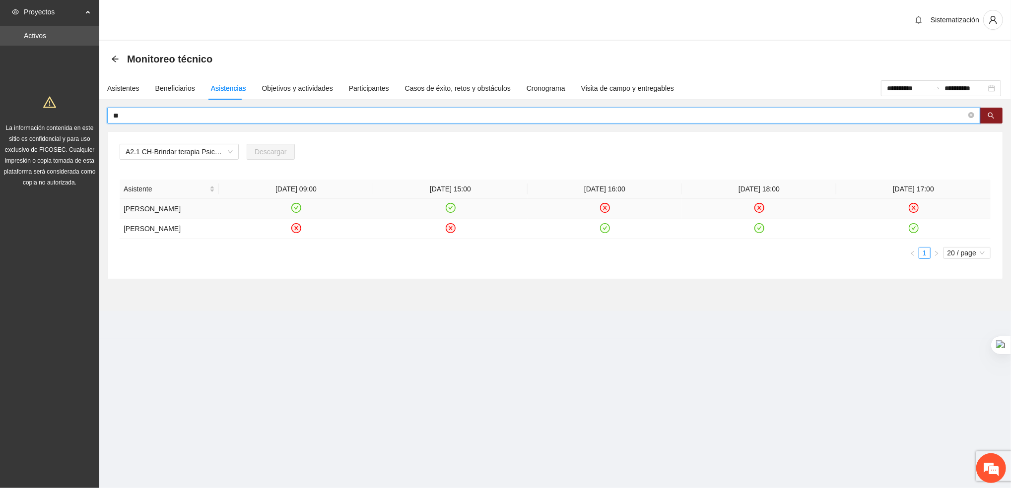
type input "*"
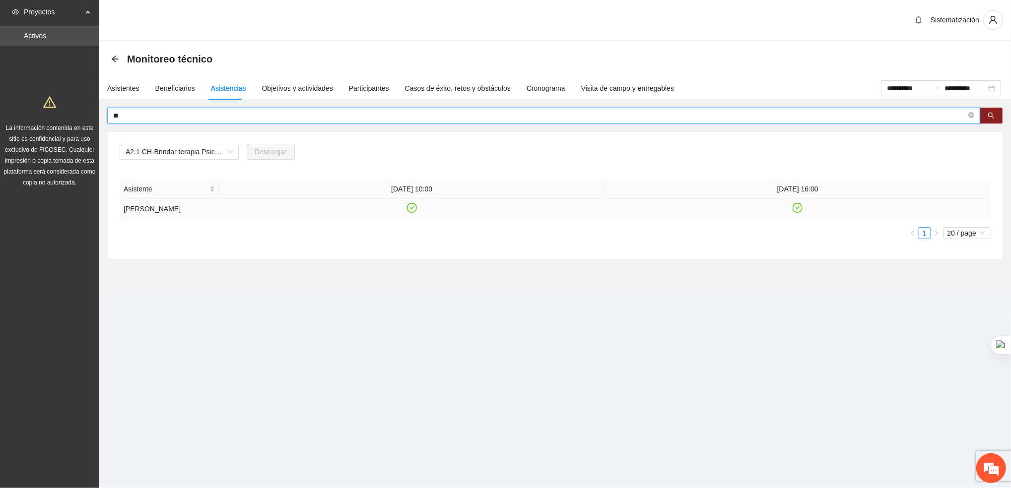
type input "*"
type input "********"
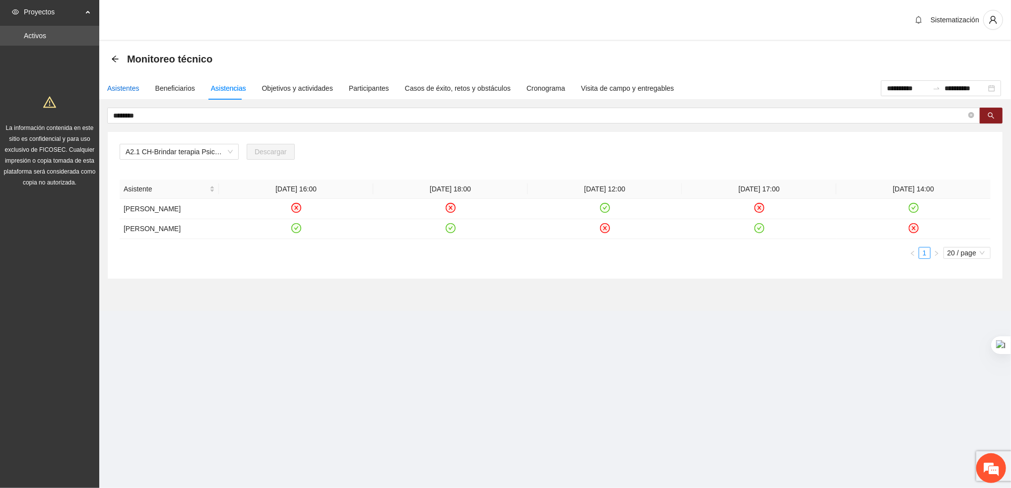
click at [107, 83] on div "Asistentes" at bounding box center [123, 88] width 32 height 11
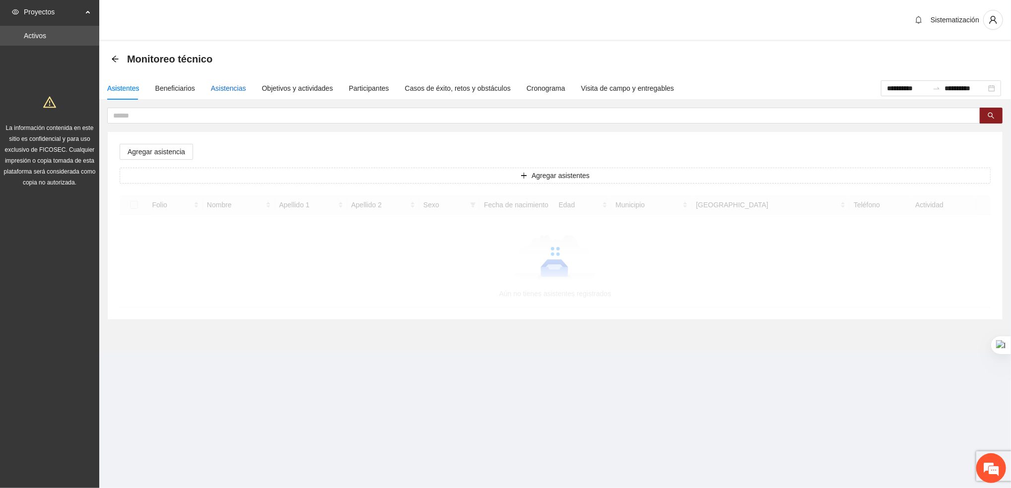
click at [221, 84] on div "Asistencias" at bounding box center [228, 88] width 35 height 11
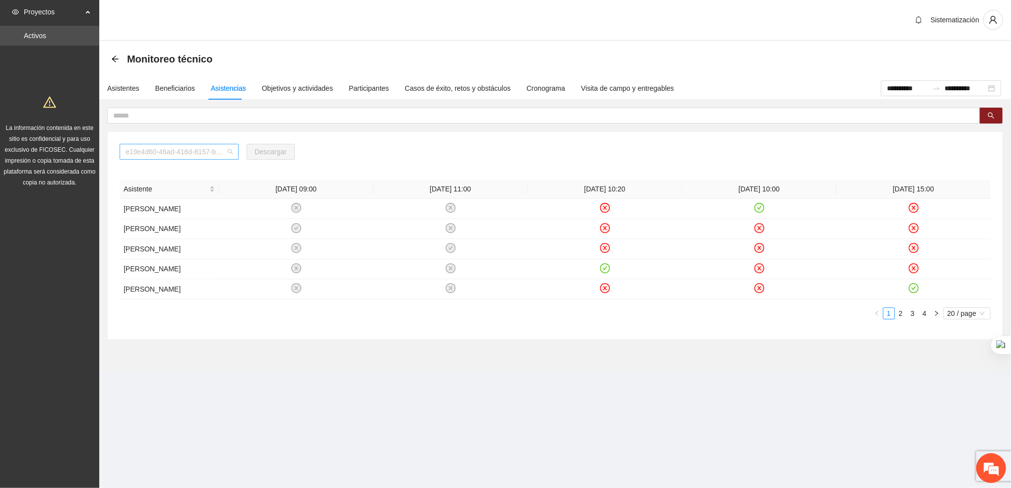
click at [204, 155] on span "e19e4d60-46ad-416d-8157-b1d80b8172e2" at bounding box center [179, 151] width 107 height 15
click at [262, 65] on div "Monitoreo técnico" at bounding box center [555, 59] width 888 height 20
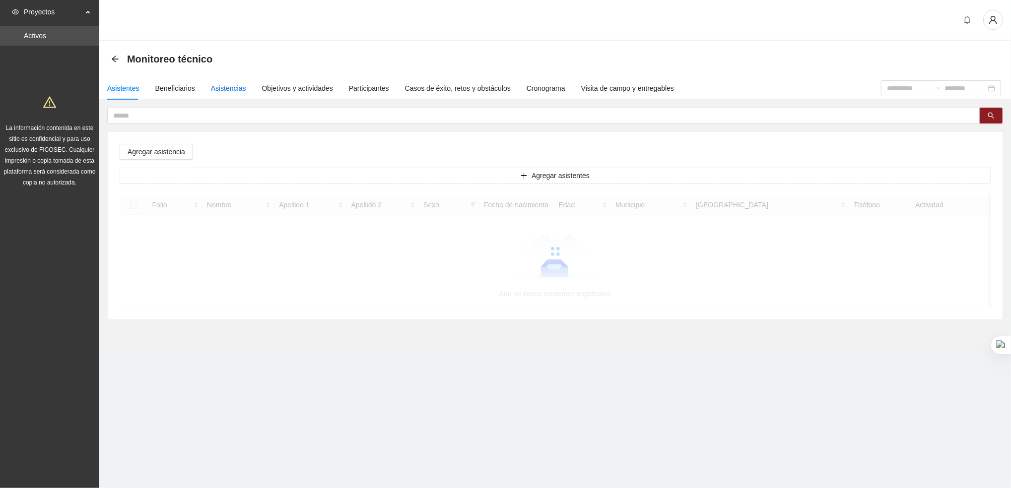
click at [227, 88] on div "Asistencias" at bounding box center [228, 88] width 35 height 11
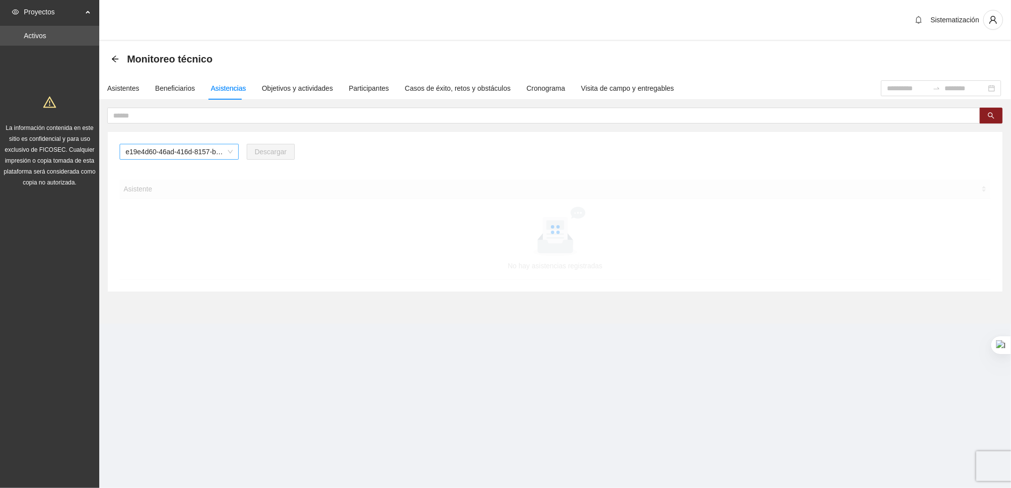
click at [202, 152] on span "e19e4d60-46ad-416d-8157-b1d80b8172e2" at bounding box center [179, 151] width 107 height 15
click at [297, 204] on div at bounding box center [555, 230] width 871 height 100
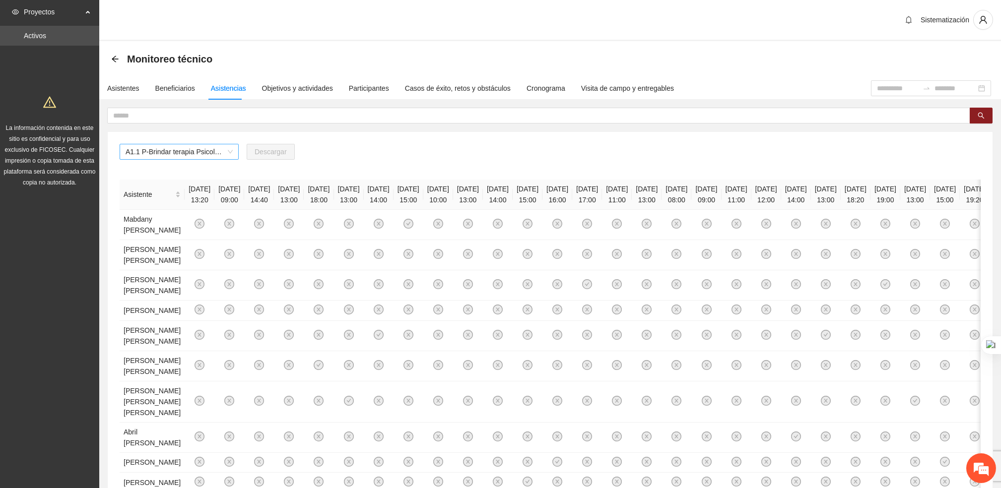
click at [227, 152] on span "A1.1 P-Brindar terapia Psicológica en Parral" at bounding box center [179, 151] width 107 height 15
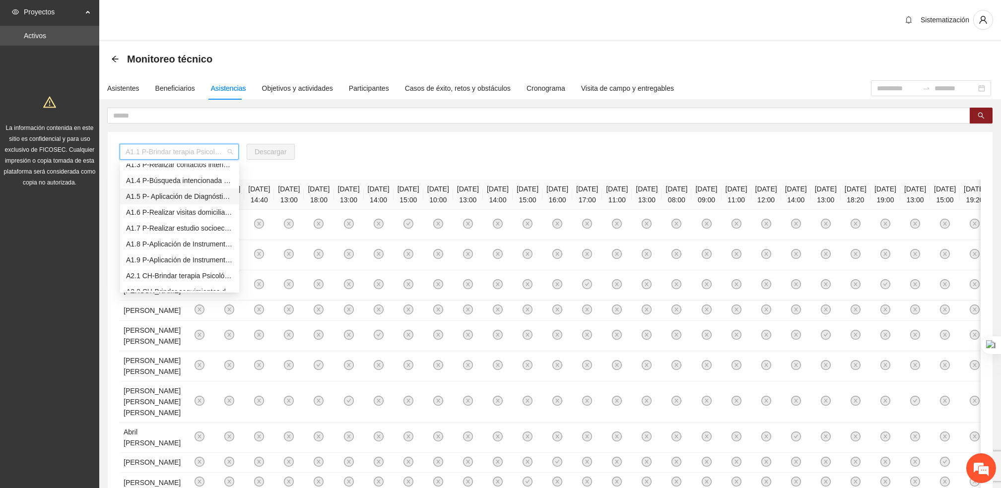
scroll to position [40, 0]
click at [155, 274] on div "A2.1 CH-Brindar terapia Psicológica en [GEOGRAPHIC_DATA]" at bounding box center [179, 274] width 107 height 11
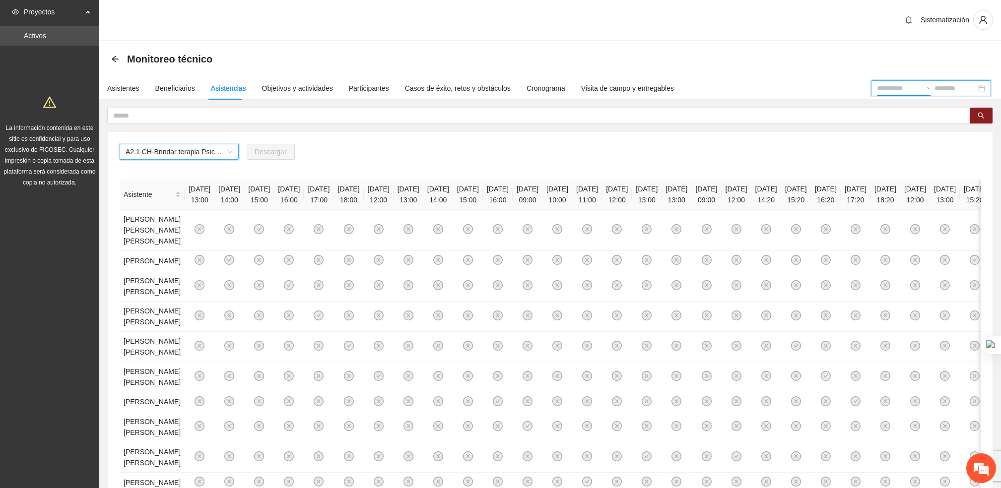
click at [883, 83] on input at bounding box center [898, 88] width 42 height 11
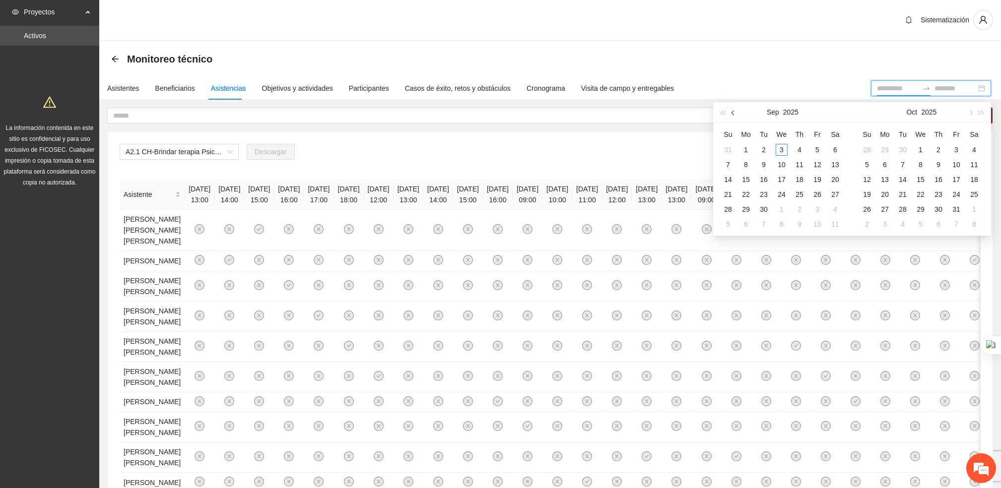
click at [728, 111] on button "button" at bounding box center [733, 112] width 11 height 20
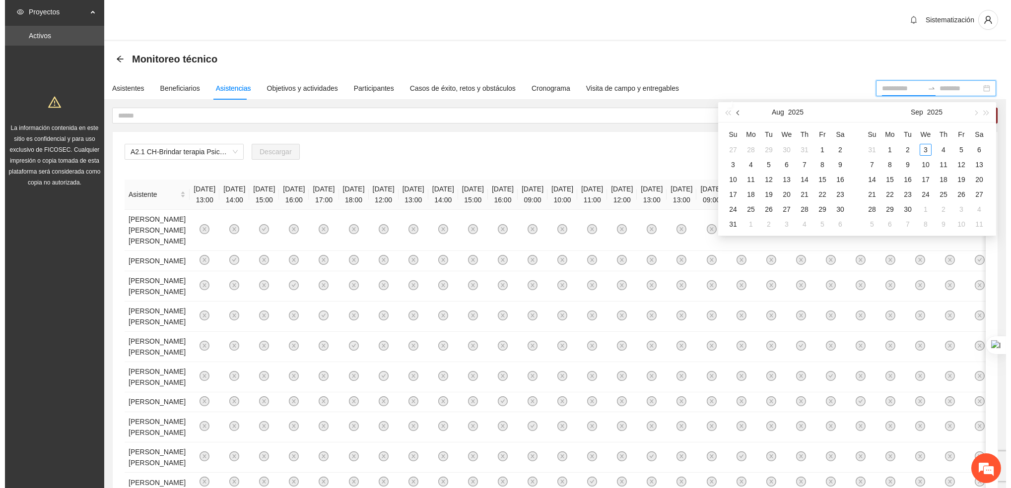
scroll to position [0, 0]
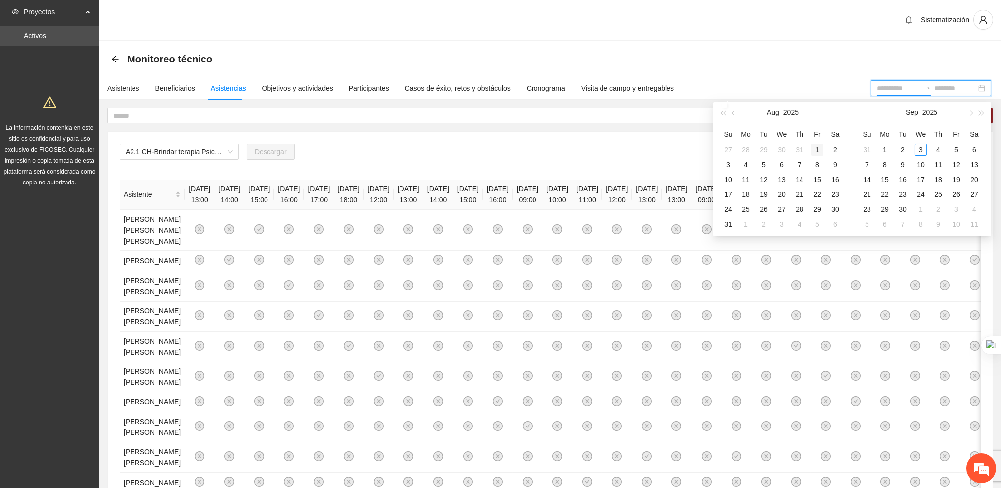
type input "**********"
click at [815, 149] on div "1" at bounding box center [817, 150] width 12 height 12
type input "**********"
click at [727, 224] on div "31" at bounding box center [728, 224] width 12 height 12
